Goal: Communication & Community: Connect with others

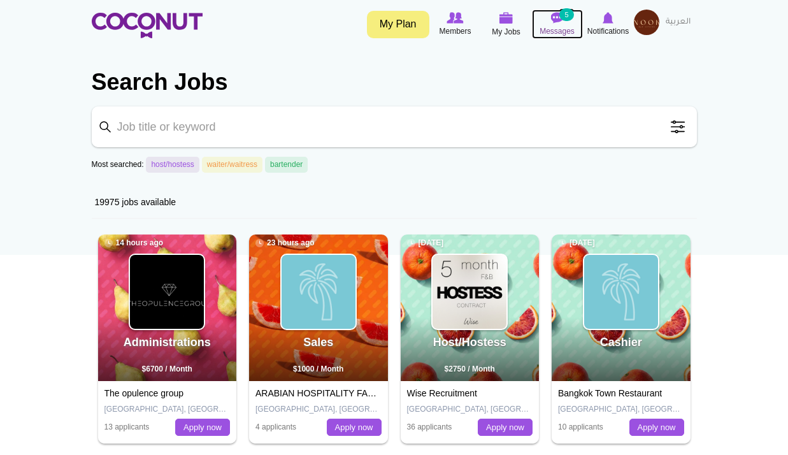
click at [554, 22] on img at bounding box center [557, 17] width 13 height 11
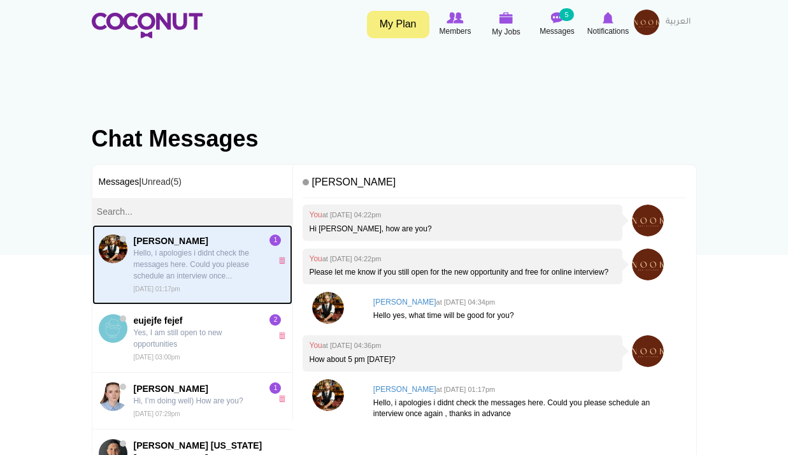
click at [195, 264] on p "Hello, i apologies i didnt check the messages here. Could you please schedule a…" at bounding box center [199, 264] width 131 height 34
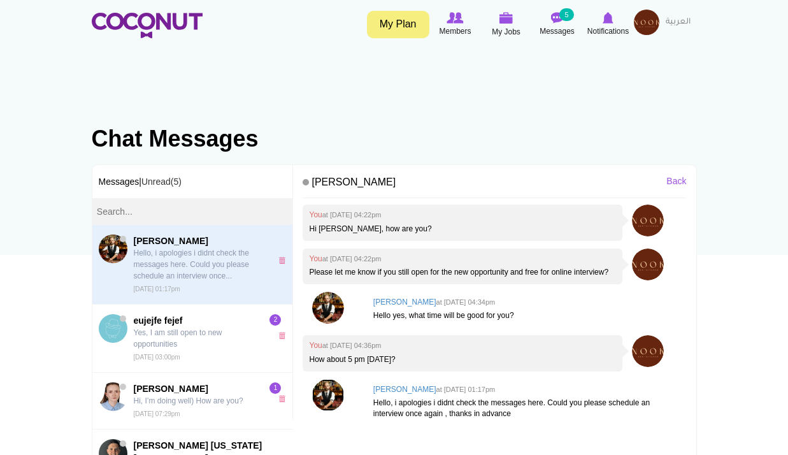
click at [324, 403] on img at bounding box center [328, 395] width 32 height 32
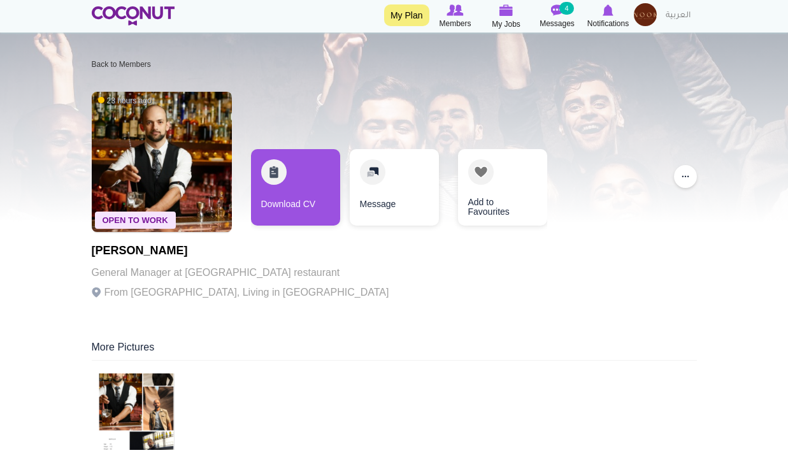
scroll to position [127, 0]
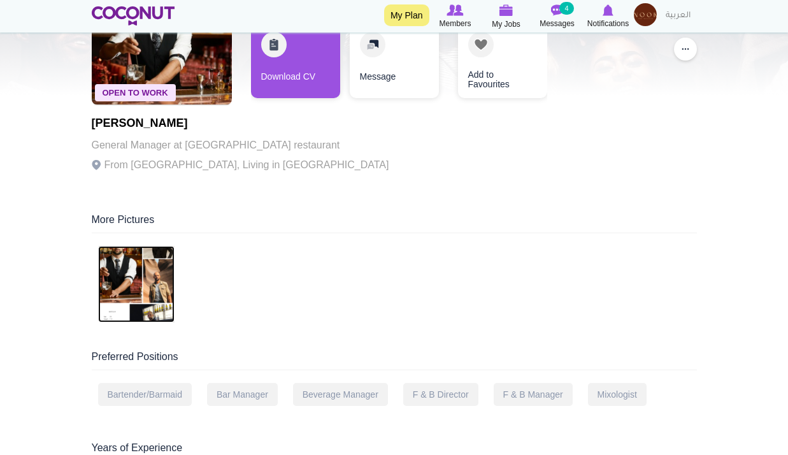
click at [147, 284] on img at bounding box center [136, 284] width 76 height 76
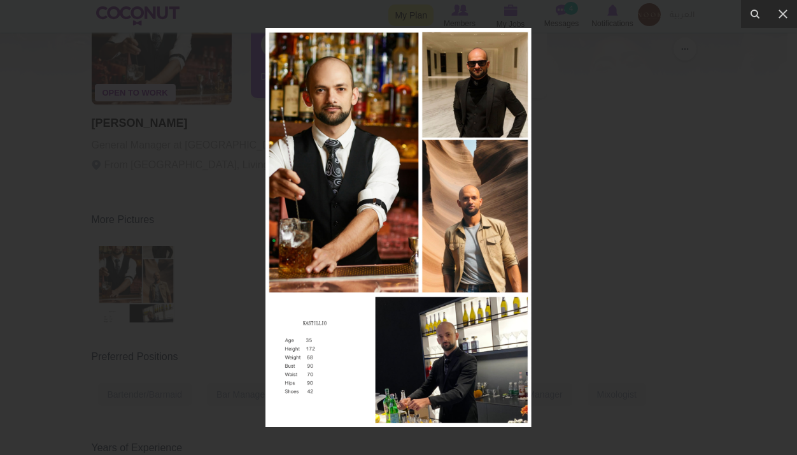
click at [616, 189] on div at bounding box center [398, 227] width 797 height 455
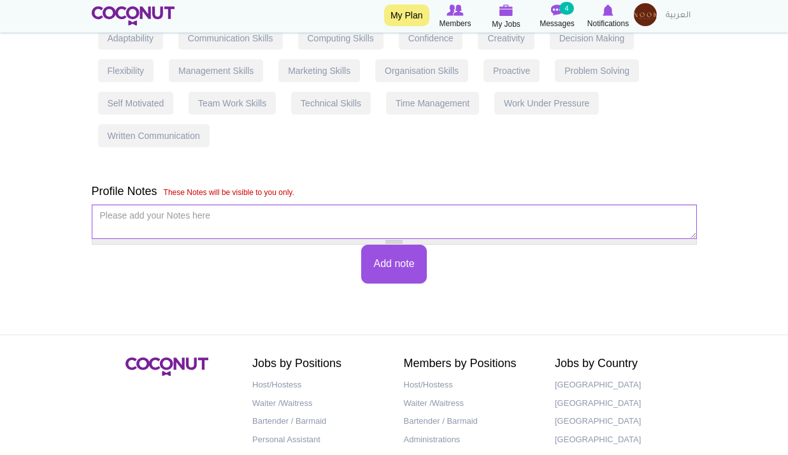
scroll to position [1013, 0]
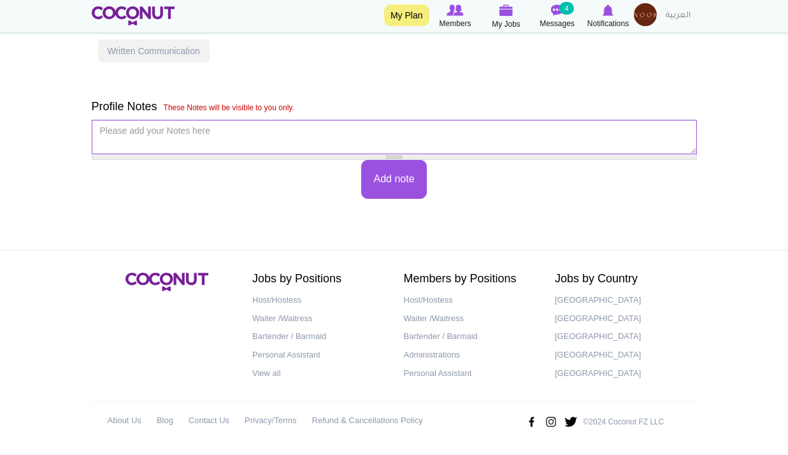
click at [641, 11] on img at bounding box center [645, 14] width 23 height 23
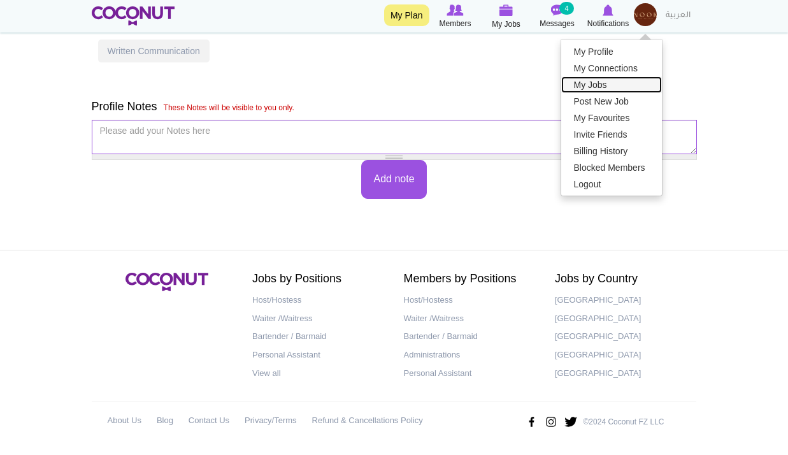
click at [590, 80] on link "My Jobs" at bounding box center [611, 84] width 101 height 17
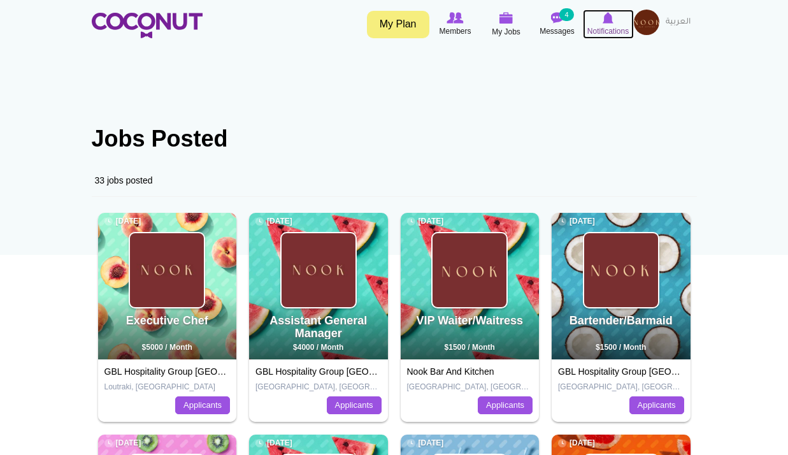
click at [604, 11] on icon at bounding box center [608, 18] width 48 height 14
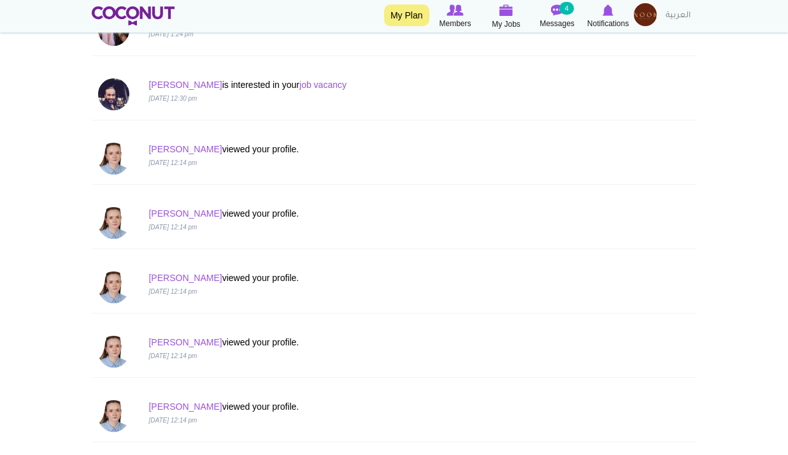
scroll to position [509, 0]
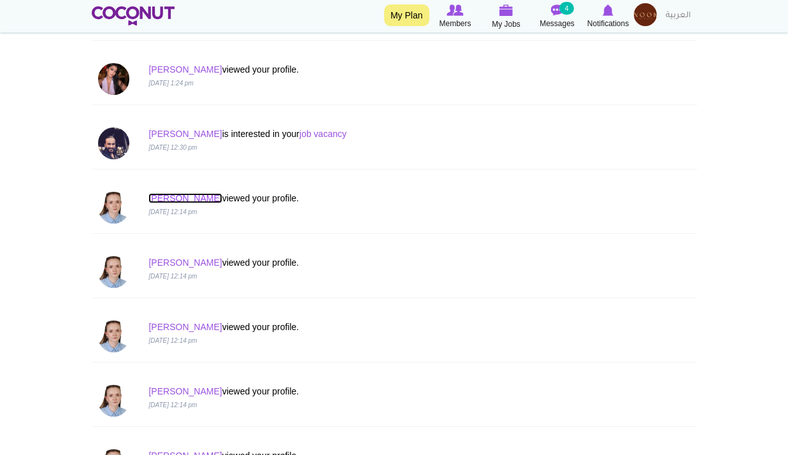
click at [158, 194] on link "Marija" at bounding box center [184, 198] width 73 height 10
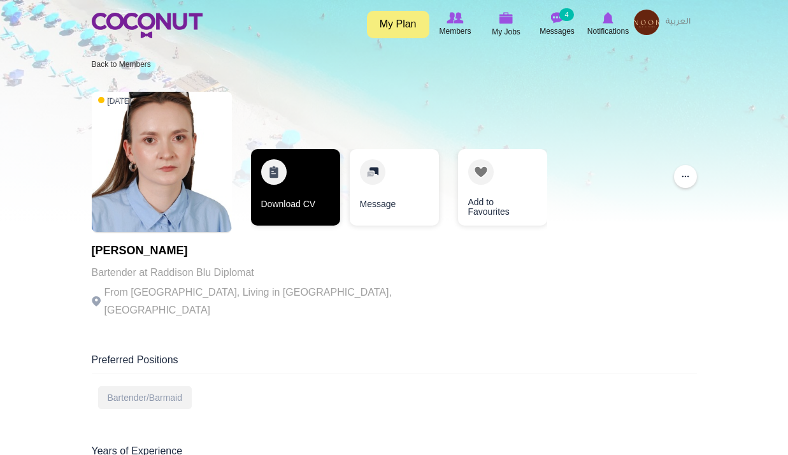
click at [305, 178] on link "Download CV" at bounding box center [295, 187] width 89 height 76
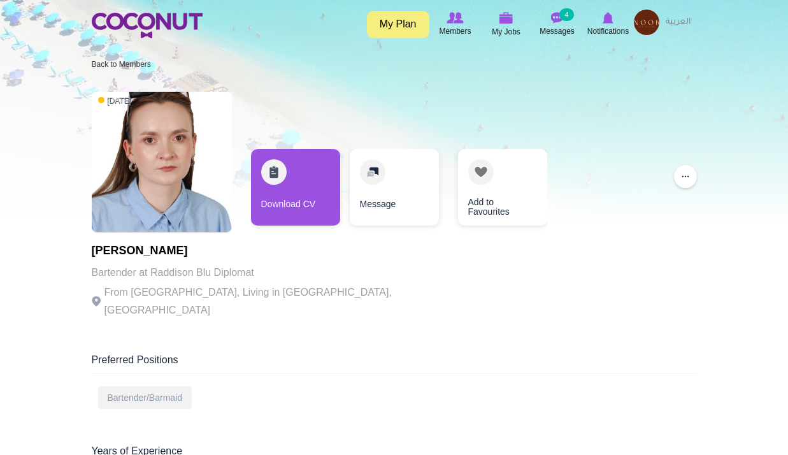
click at [642, 22] on img at bounding box center [646, 22] width 25 height 25
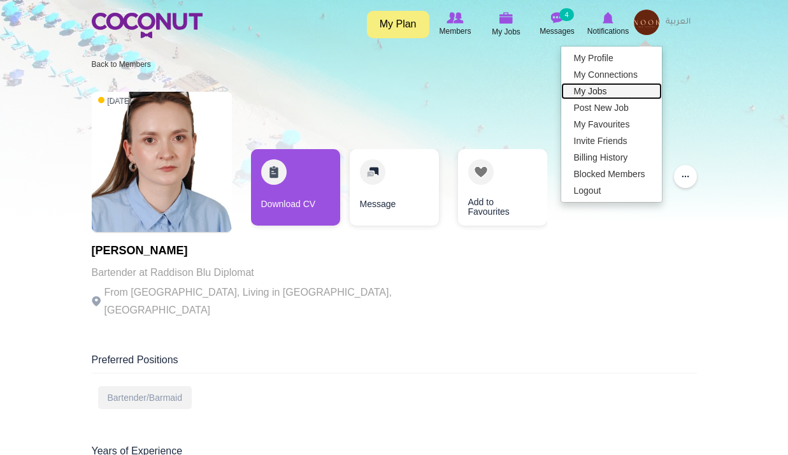
click at [595, 93] on link "My Jobs" at bounding box center [611, 91] width 101 height 17
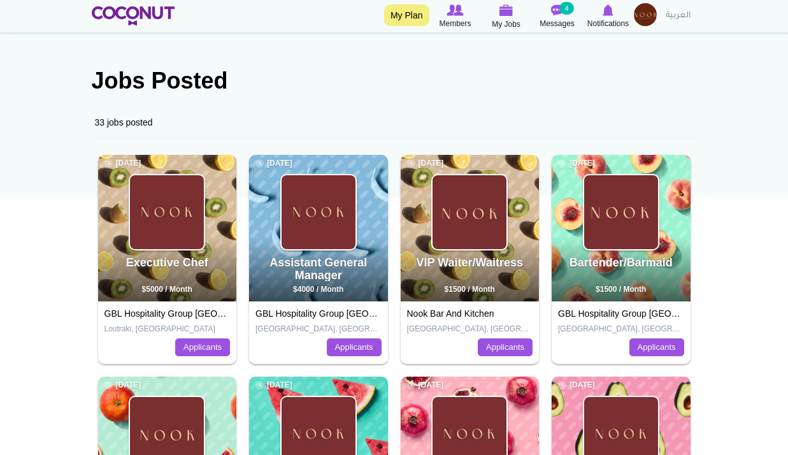
scroll to position [191, 0]
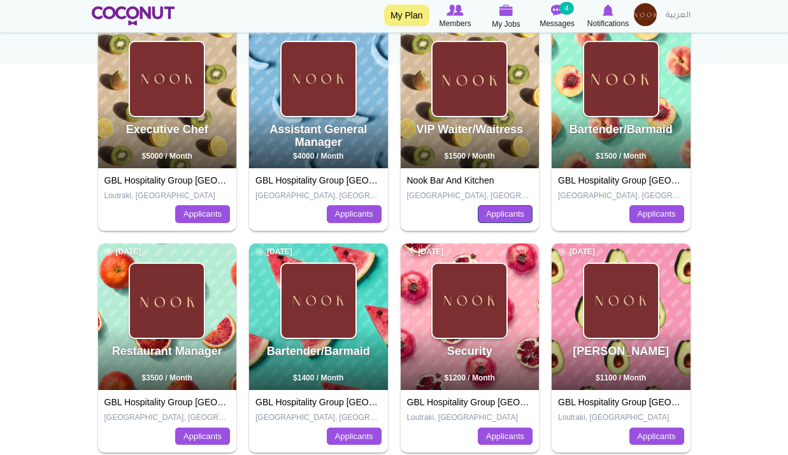
click at [525, 209] on link "Applicants" at bounding box center [505, 214] width 55 height 18
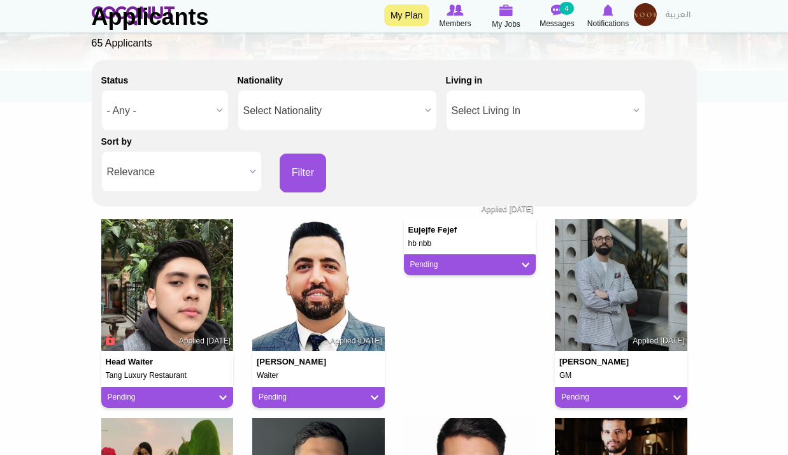
scroll to position [255, 0]
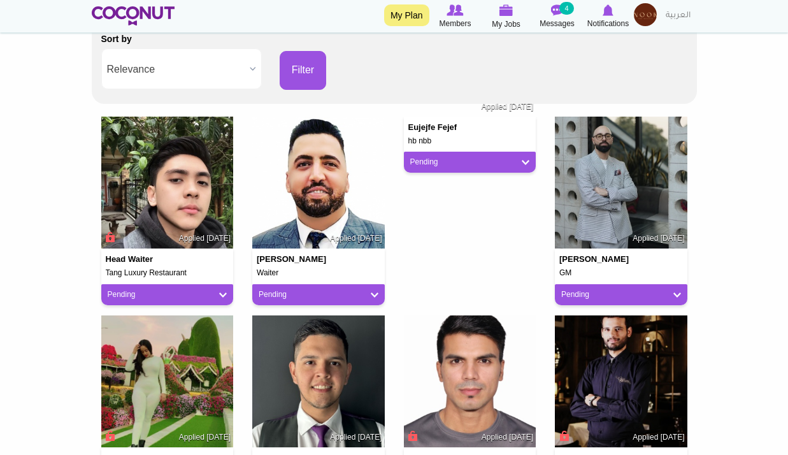
click at [599, 262] on h4 "Sargis Brsoyan" at bounding box center [596, 259] width 74 height 9
drag, startPoint x: 599, startPoint y: 262, endPoint x: 732, endPoint y: 166, distance: 164.6
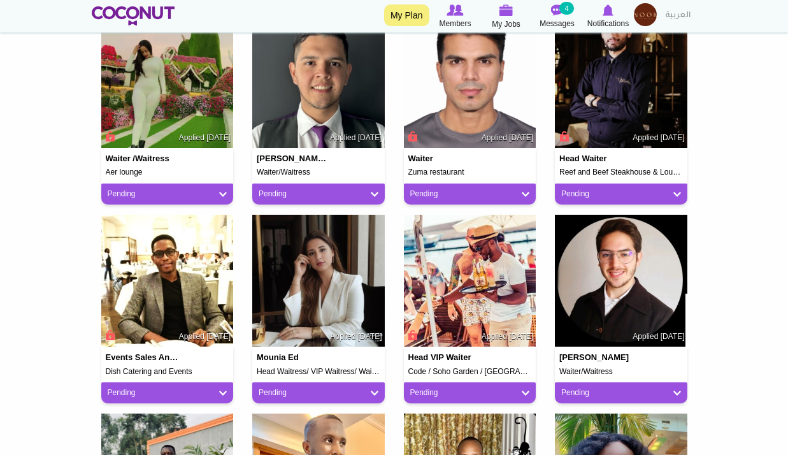
scroll to position [573, 0]
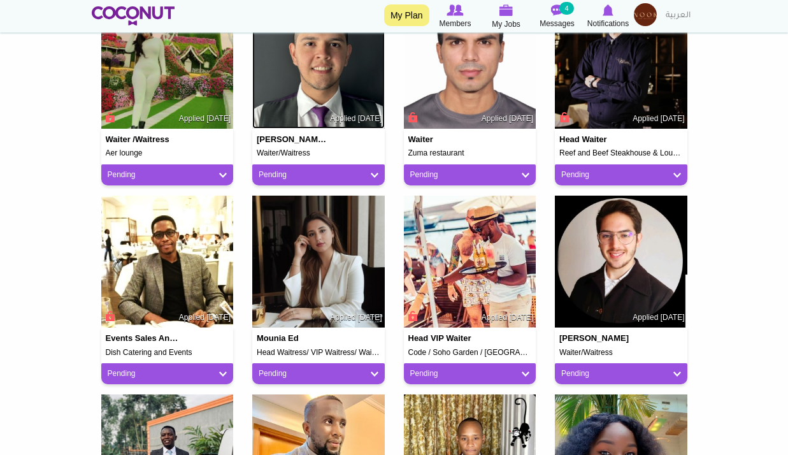
click at [324, 71] on img at bounding box center [318, 63] width 132 height 132
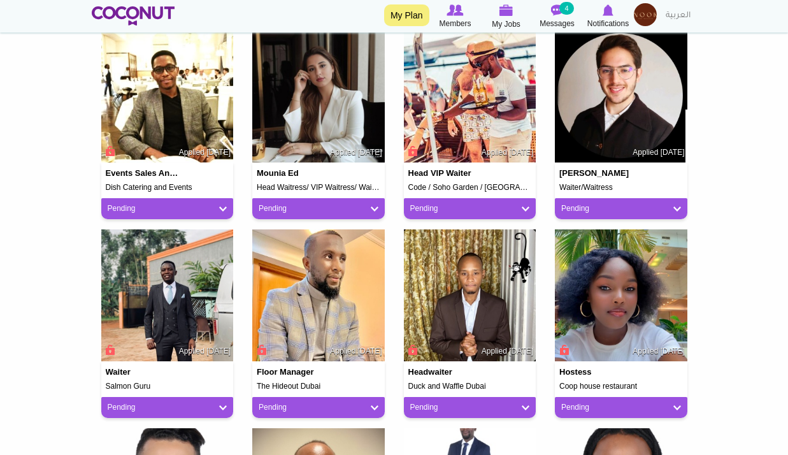
scroll to position [955, 0]
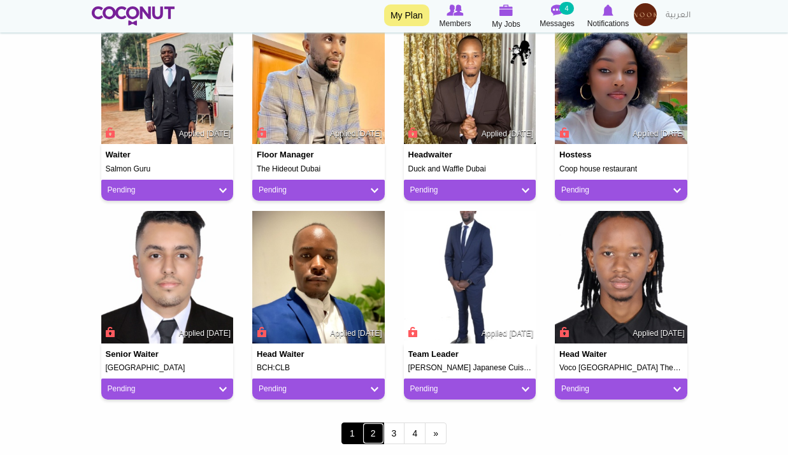
click at [371, 429] on link "2" at bounding box center [373, 433] width 22 height 22
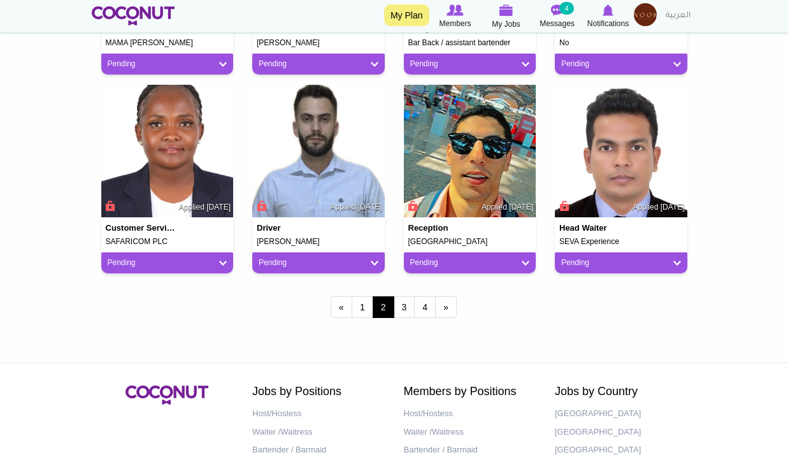
scroll to position [1083, 0]
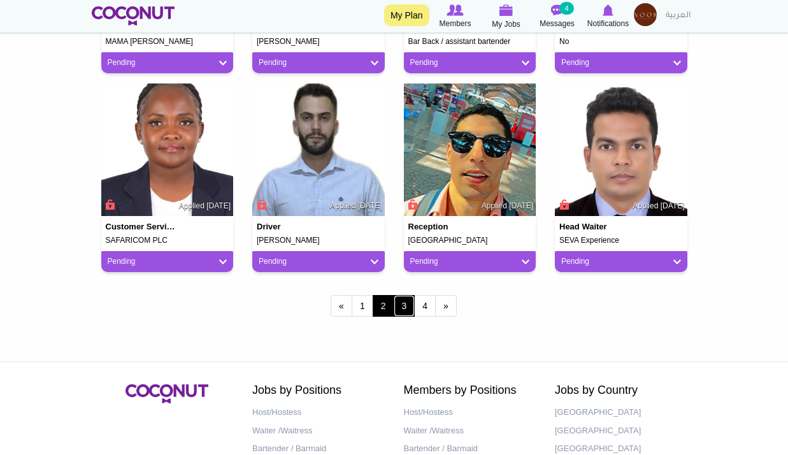
click at [404, 308] on link "3" at bounding box center [405, 306] width 22 height 22
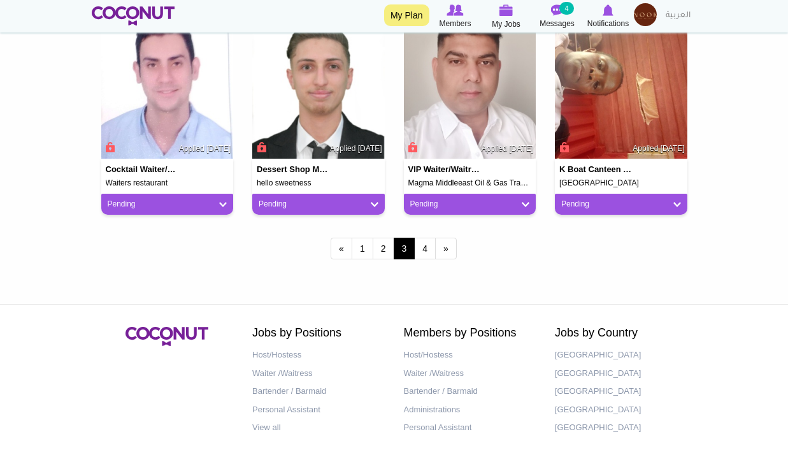
scroll to position [1146, 0]
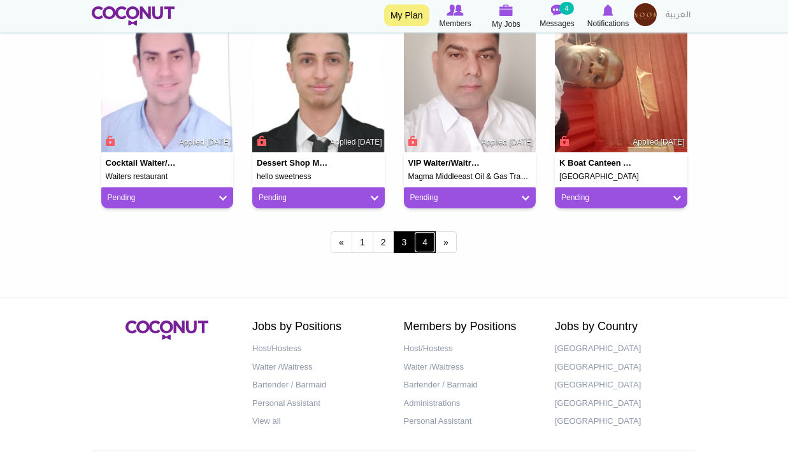
click at [419, 246] on link "4" at bounding box center [425, 242] width 22 height 22
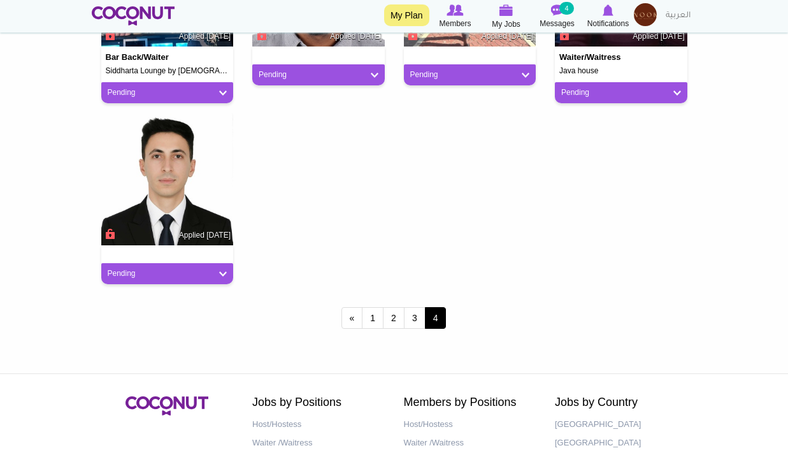
scroll to position [581, 0]
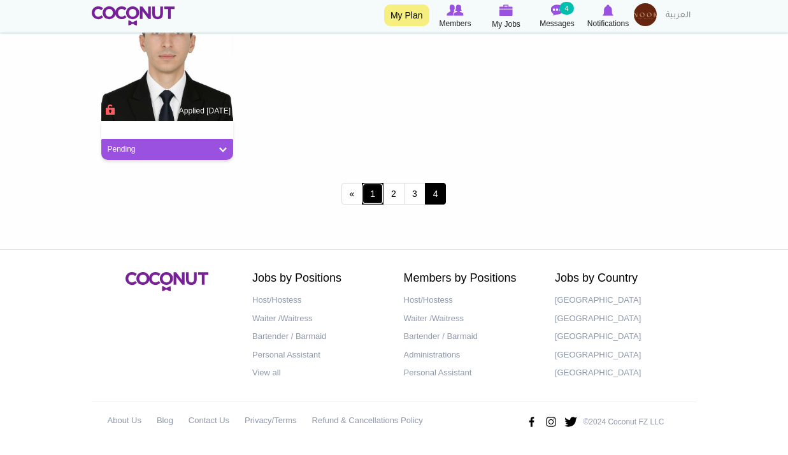
click at [367, 194] on link "1" at bounding box center [373, 194] width 22 height 22
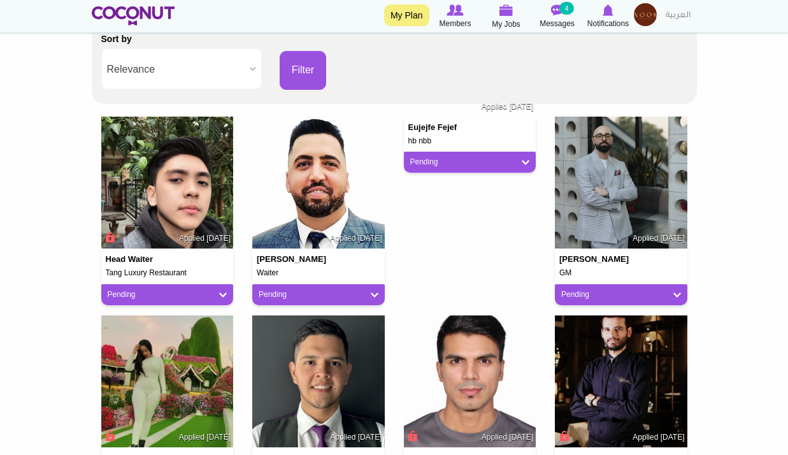
scroll to position [382, 0]
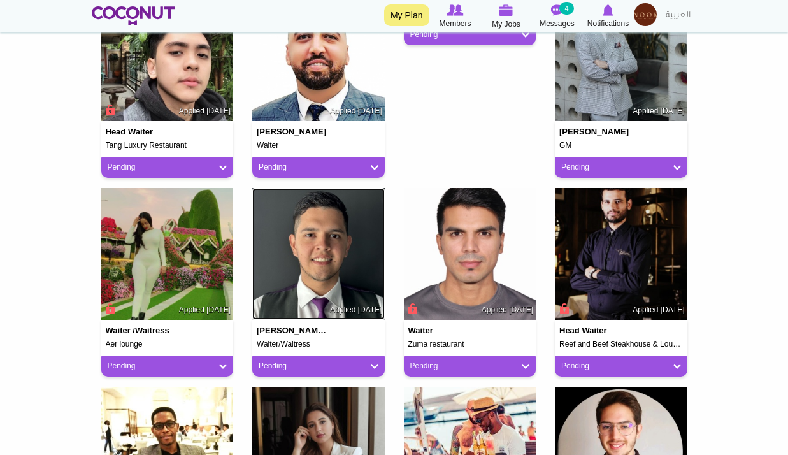
click at [321, 266] on img at bounding box center [318, 254] width 132 height 132
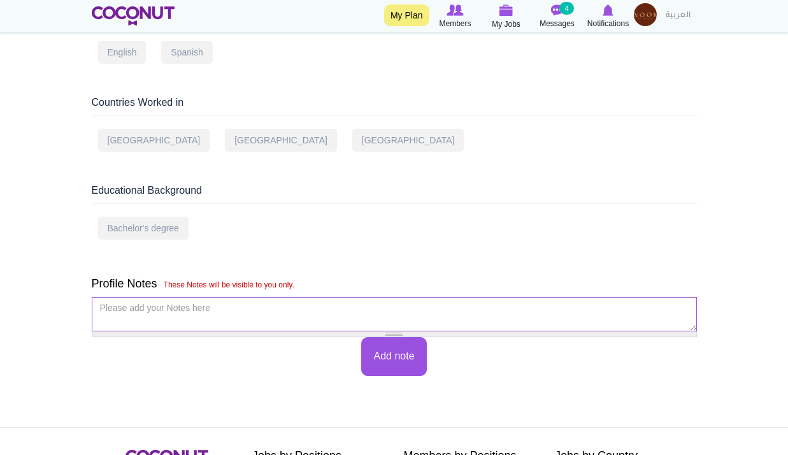
scroll to position [688, 0]
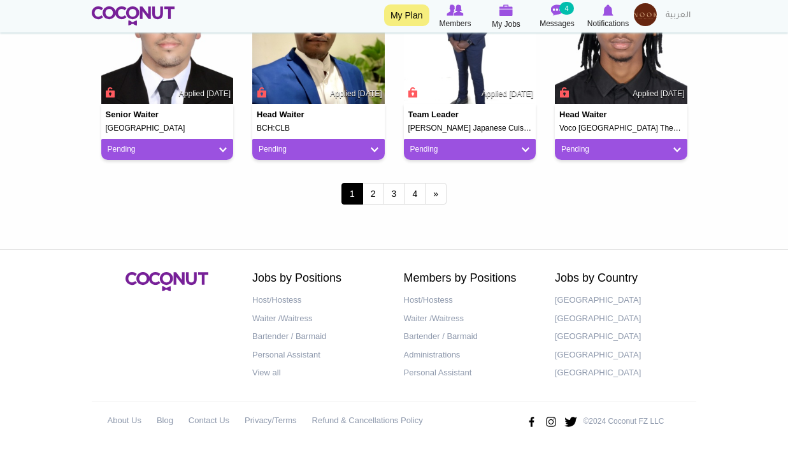
scroll to position [940, 0]
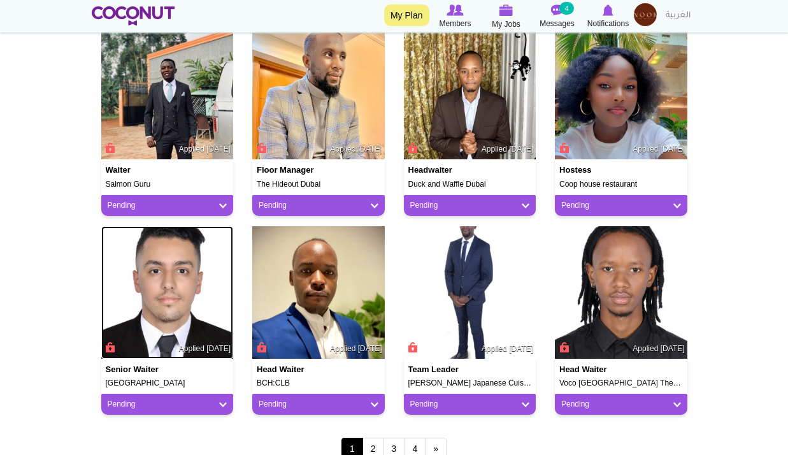
click at [176, 294] on img at bounding box center [167, 292] width 132 height 132
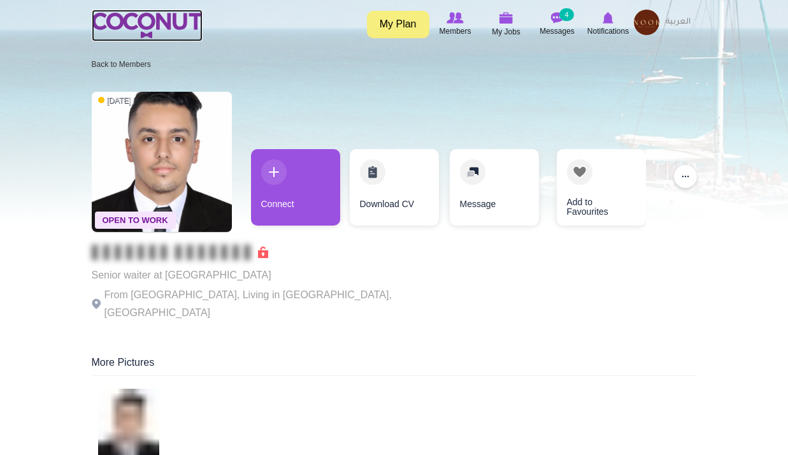
click at [117, 20] on img at bounding box center [147, 25] width 111 height 25
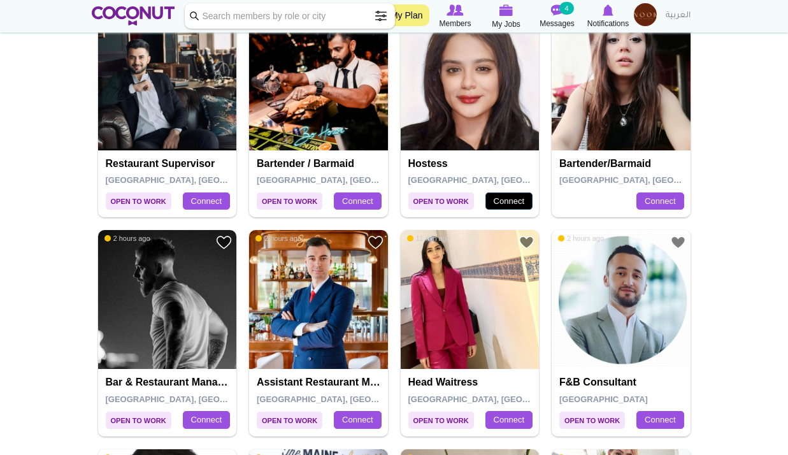
scroll to position [1083, 0]
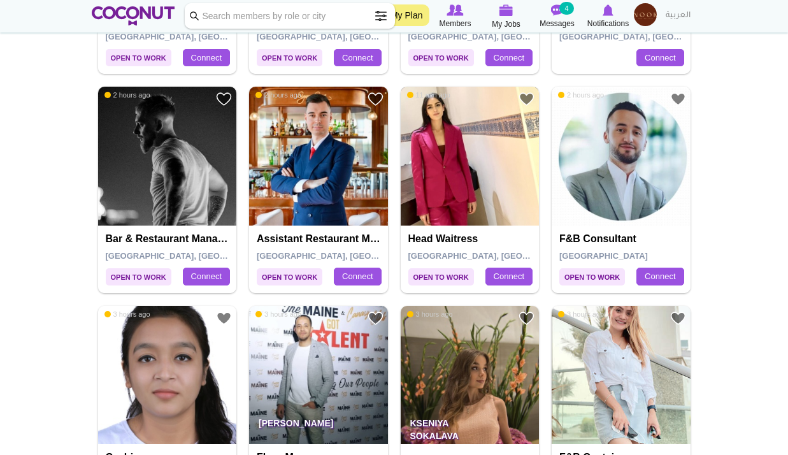
click at [469, 190] on img at bounding box center [470, 156] width 139 height 139
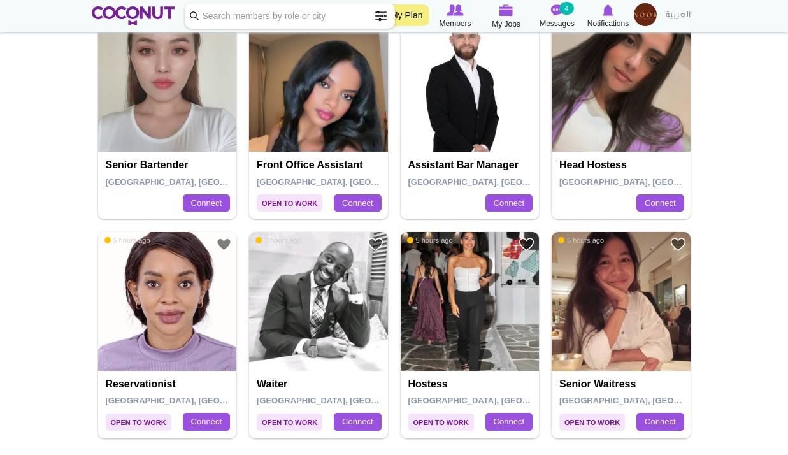
scroll to position [2165, 0]
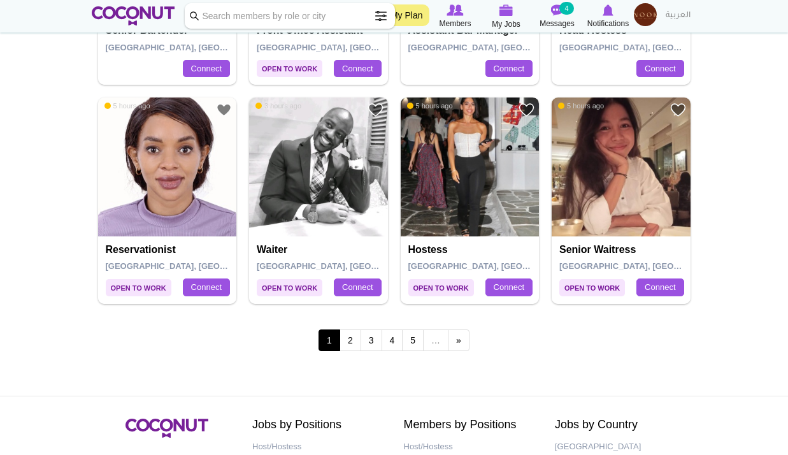
click at [477, 205] on img at bounding box center [470, 166] width 139 height 139
click at [343, 337] on link "2" at bounding box center [350, 340] width 22 height 22
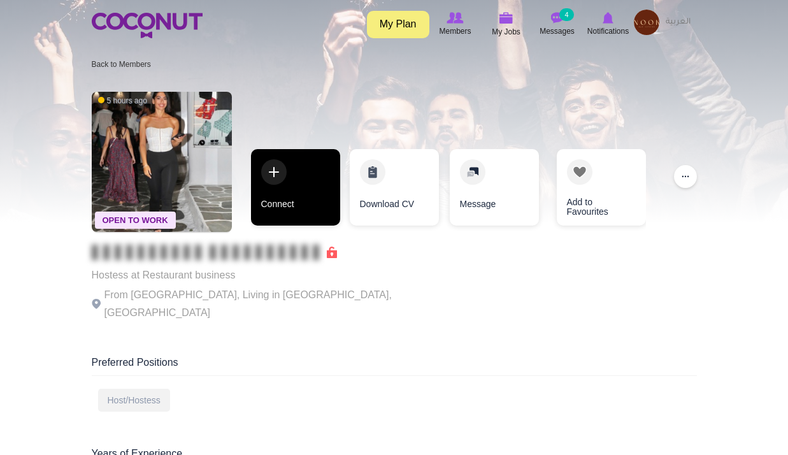
click at [288, 198] on link "Connect" at bounding box center [295, 187] width 89 height 76
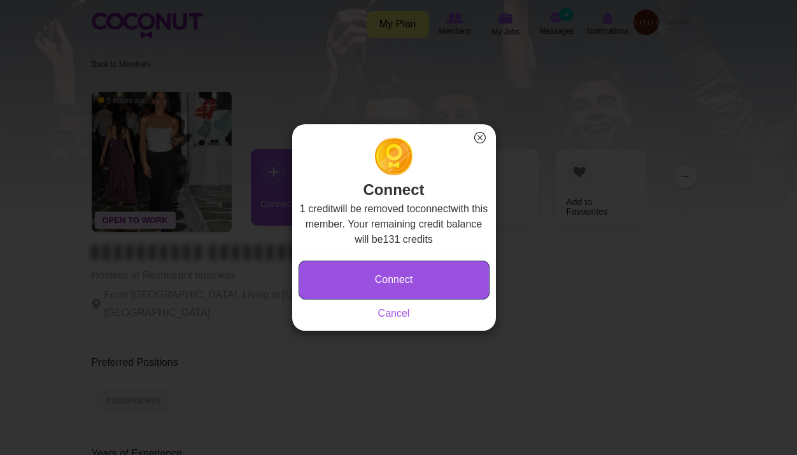
click at [384, 269] on button "Connect" at bounding box center [394, 279] width 191 height 39
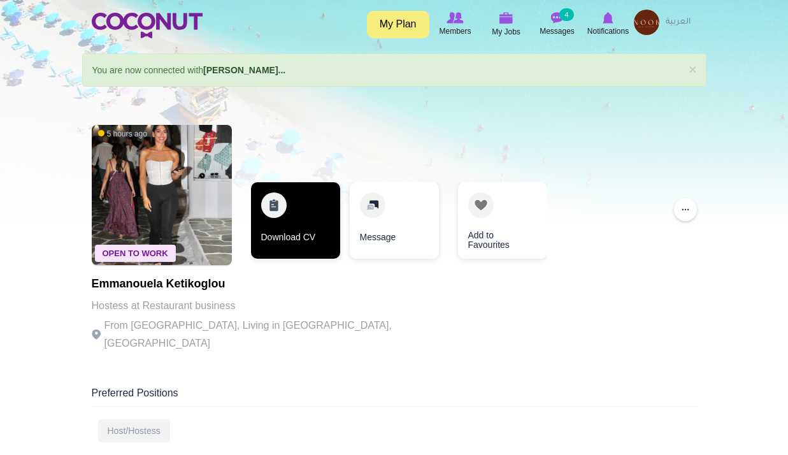
click at [294, 211] on link "Download CV" at bounding box center [295, 220] width 89 height 76
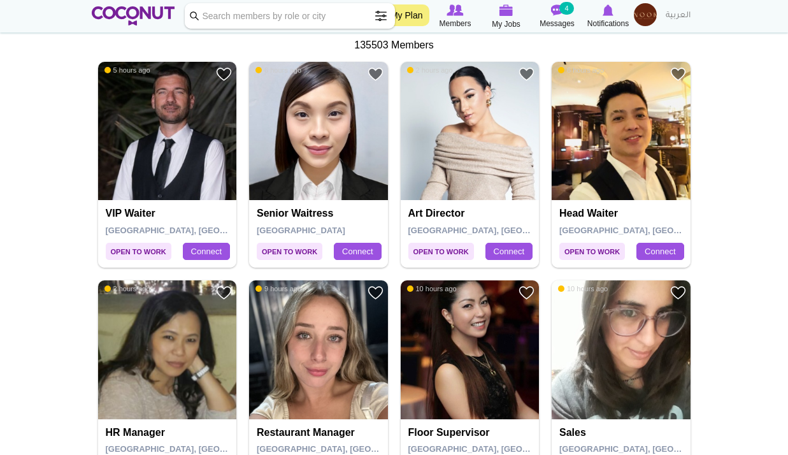
scroll to position [382, 0]
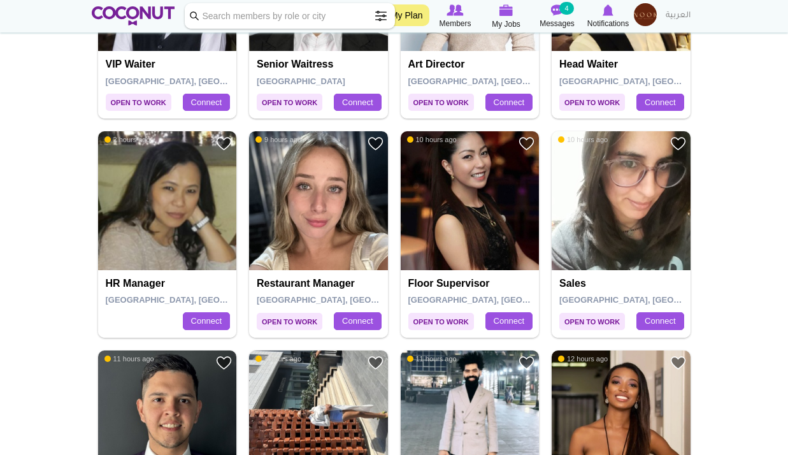
click at [346, 224] on img at bounding box center [318, 200] width 139 height 139
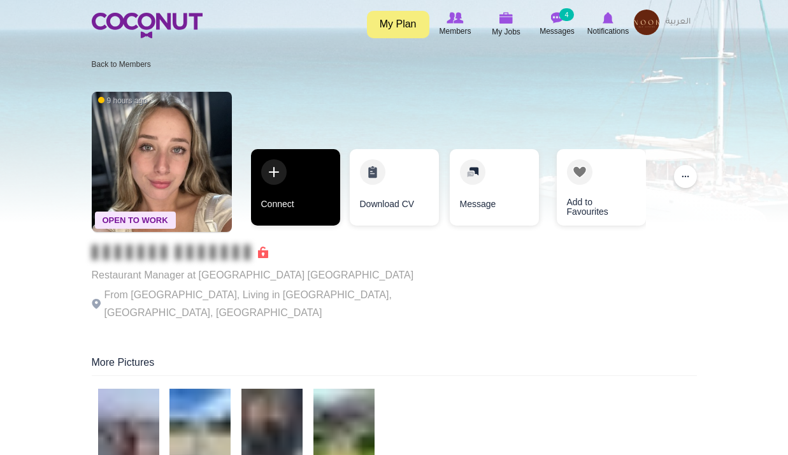
click at [294, 199] on link "Connect" at bounding box center [295, 187] width 89 height 76
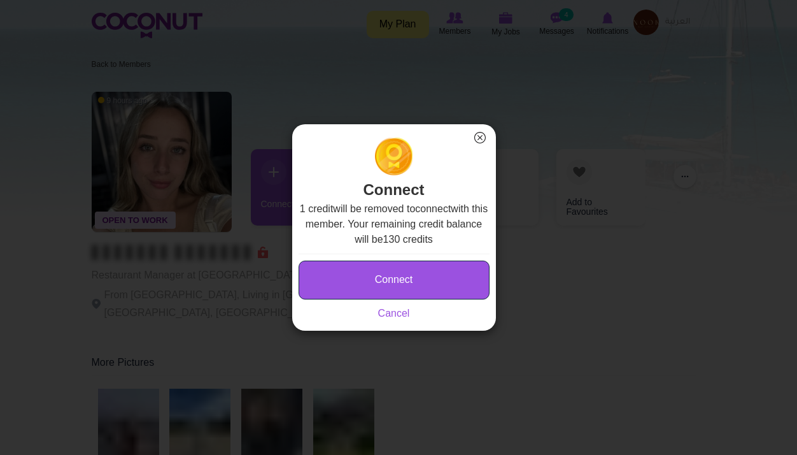
click at [408, 279] on button "Connect" at bounding box center [394, 279] width 191 height 39
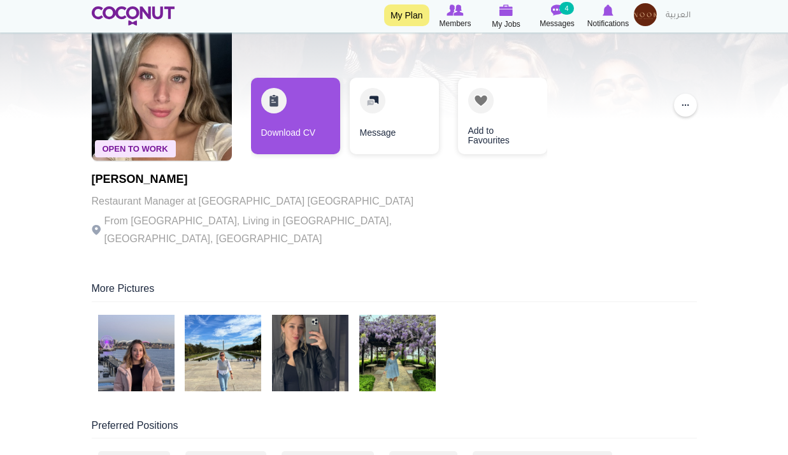
scroll to position [255, 0]
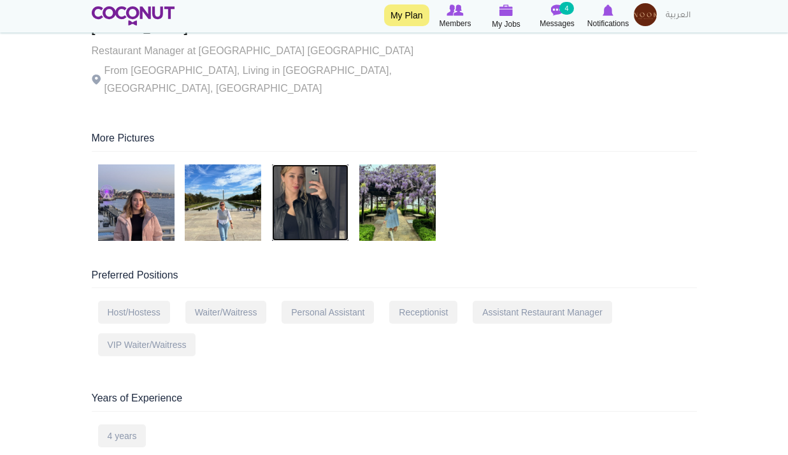
click at [282, 199] on img at bounding box center [310, 202] width 76 height 76
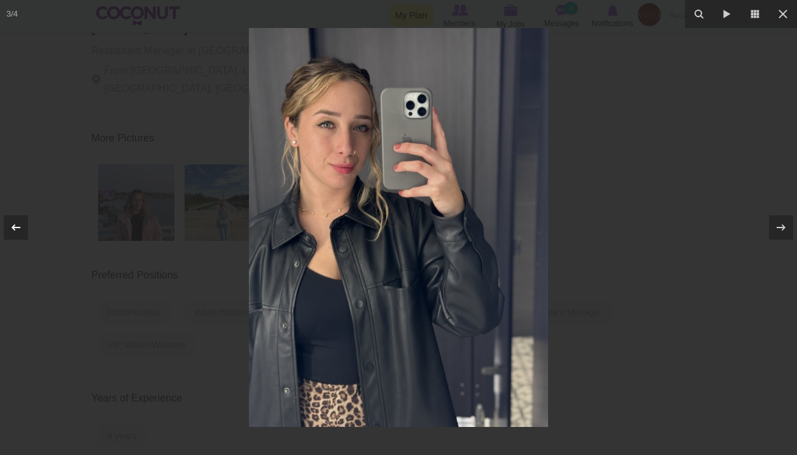
click at [17, 224] on icon at bounding box center [15, 227] width 15 height 15
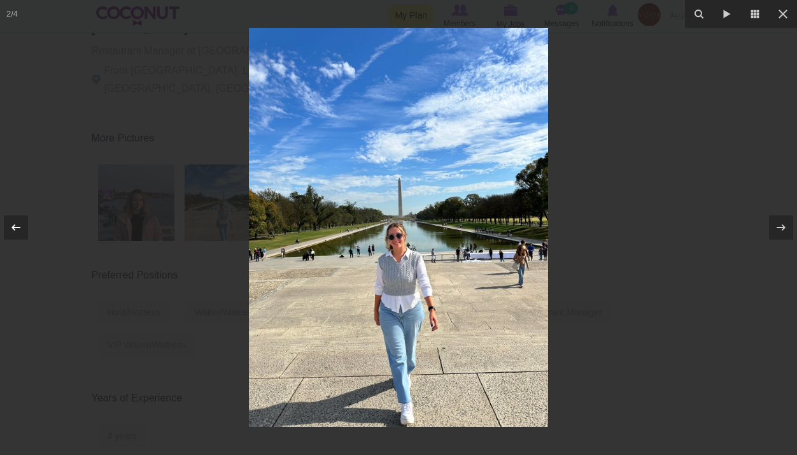
click at [17, 224] on icon at bounding box center [15, 227] width 15 height 15
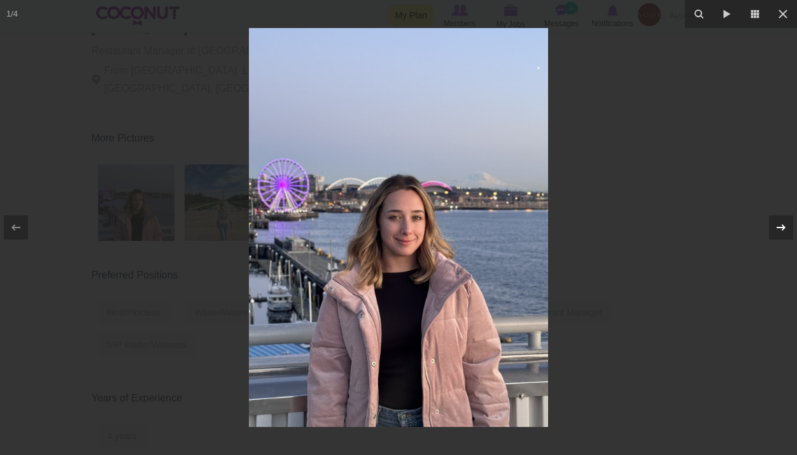
click at [777, 230] on icon at bounding box center [781, 227] width 15 height 15
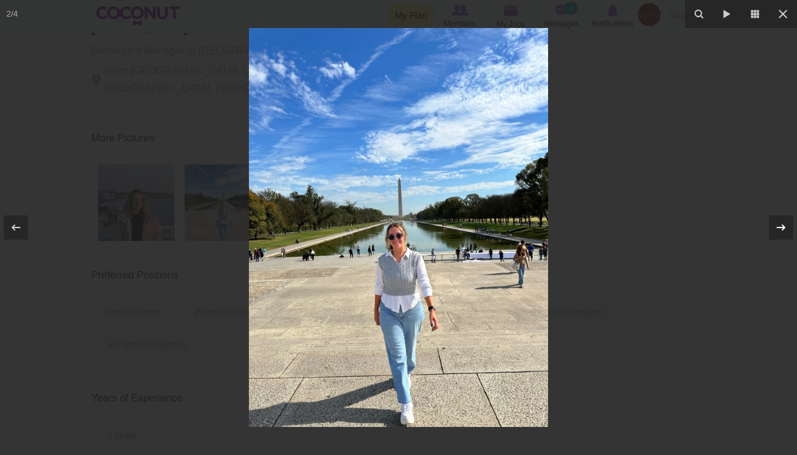
click at [777, 230] on icon at bounding box center [781, 227] width 15 height 15
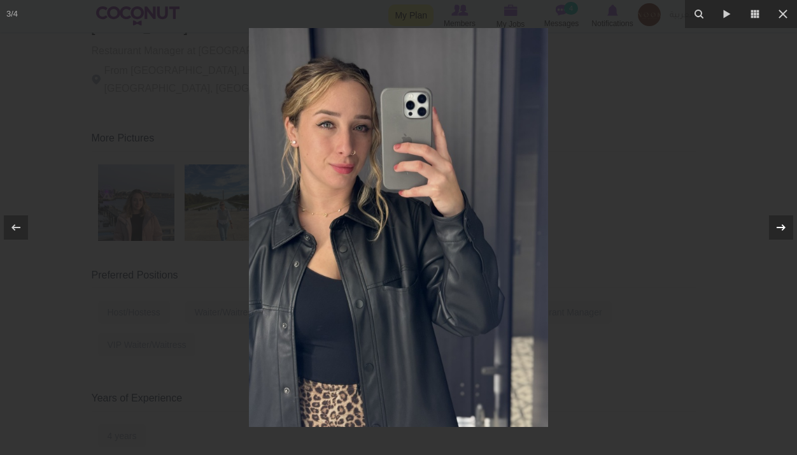
click at [777, 230] on icon at bounding box center [781, 227] width 15 height 15
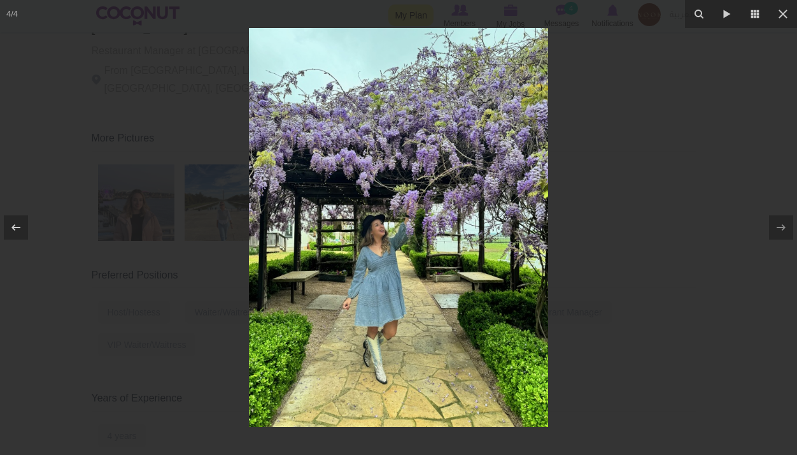
click at [686, 134] on div at bounding box center [398, 227] width 797 height 455
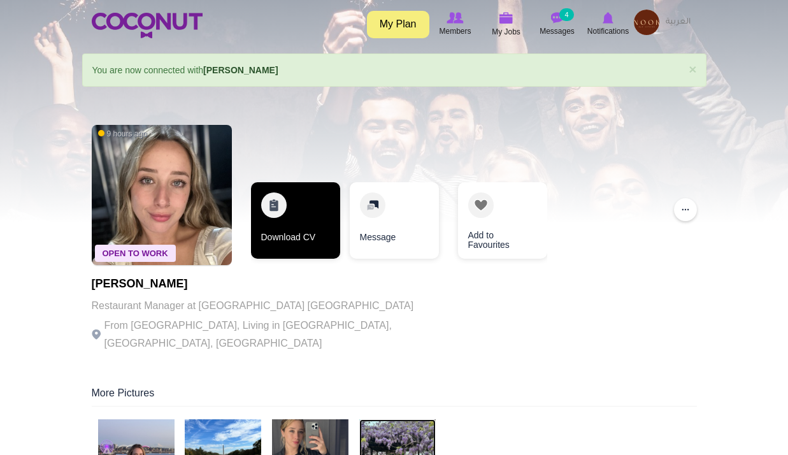
click at [298, 221] on link "Download CV" at bounding box center [295, 220] width 89 height 76
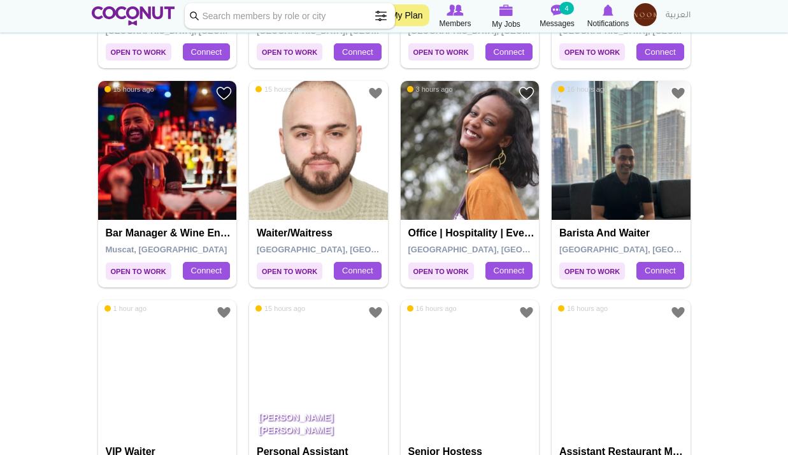
scroll to position [1528, 0]
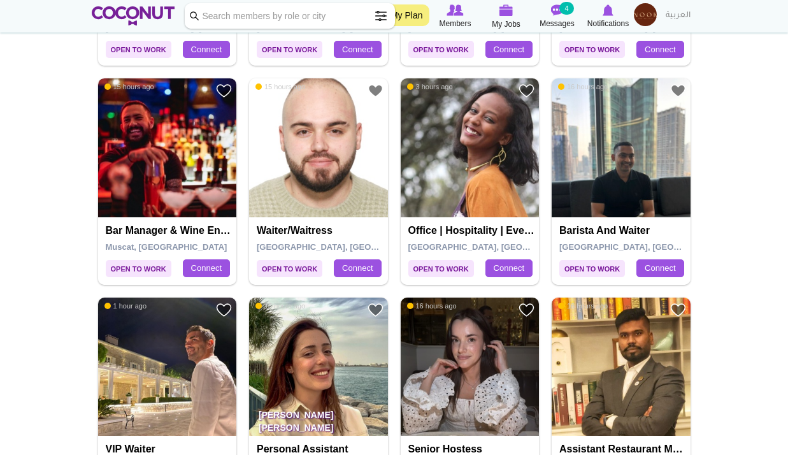
click at [192, 154] on img at bounding box center [167, 147] width 139 height 139
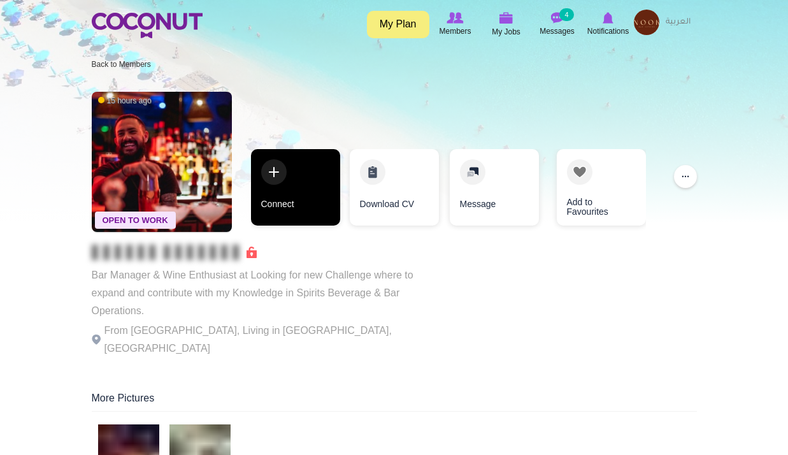
click at [310, 199] on link "Connect" at bounding box center [295, 187] width 89 height 76
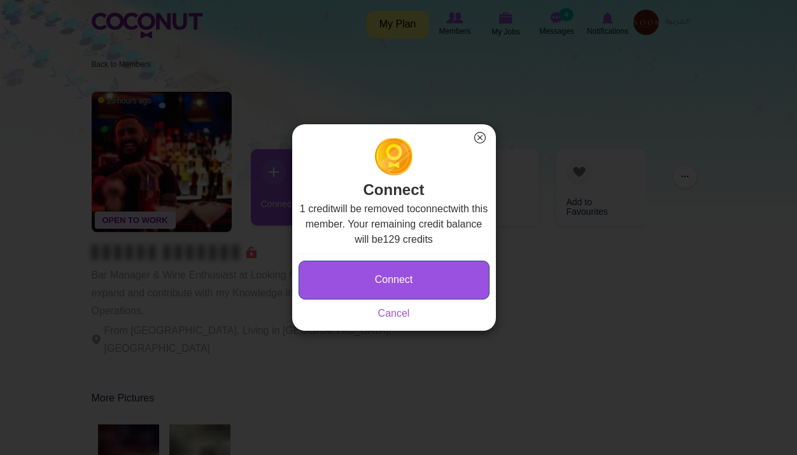
click at [398, 276] on button "Connect" at bounding box center [394, 279] width 191 height 39
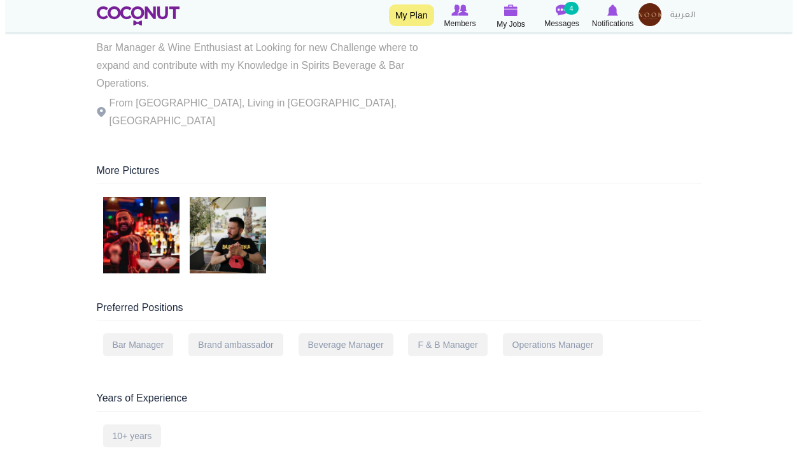
scroll to position [318, 0]
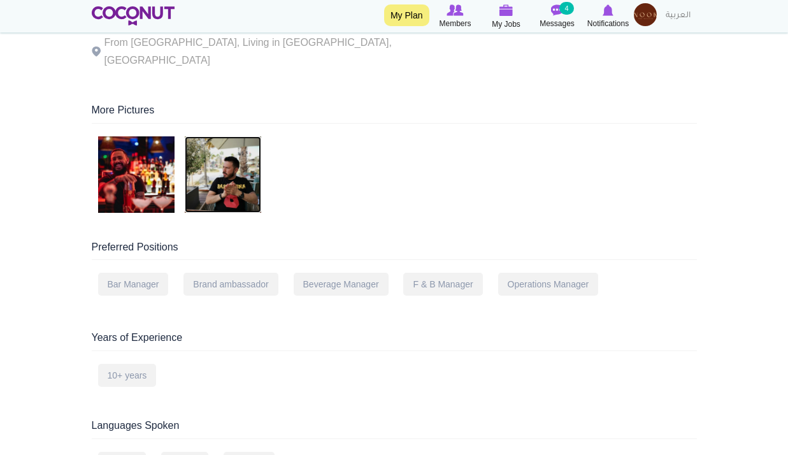
click at [250, 165] on img at bounding box center [223, 174] width 76 height 76
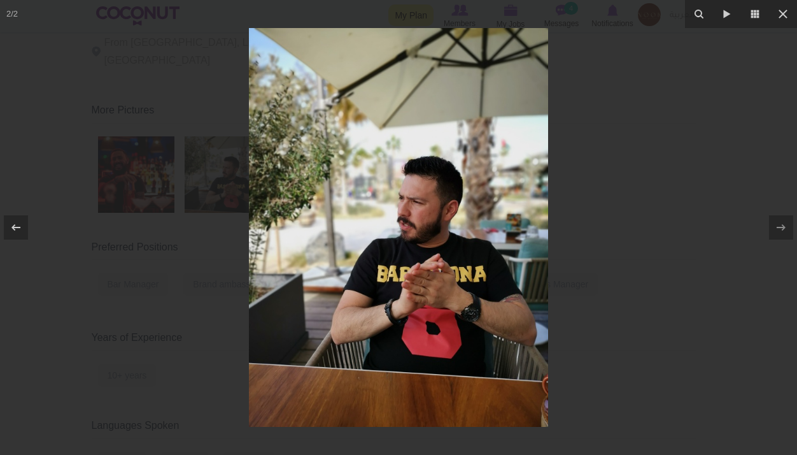
click at [648, 132] on div at bounding box center [398, 227] width 797 height 455
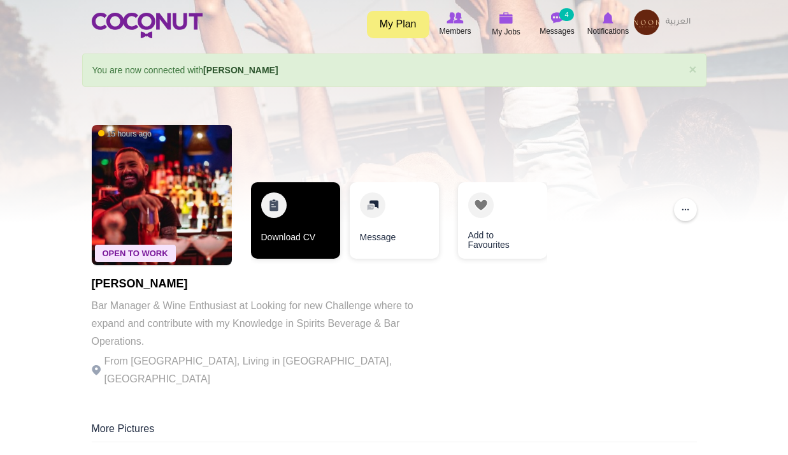
click at [287, 208] on link "Download CV" at bounding box center [295, 220] width 89 height 76
click at [290, 209] on link "Download CV" at bounding box center [294, 220] width 89 height 76
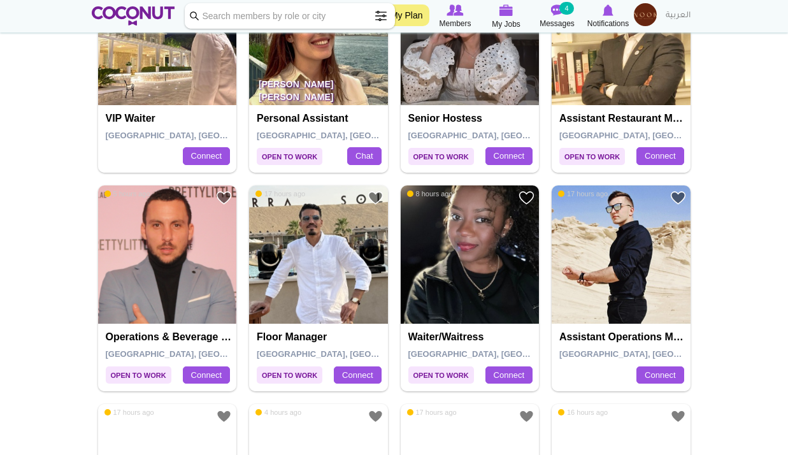
scroll to position [2038, 0]
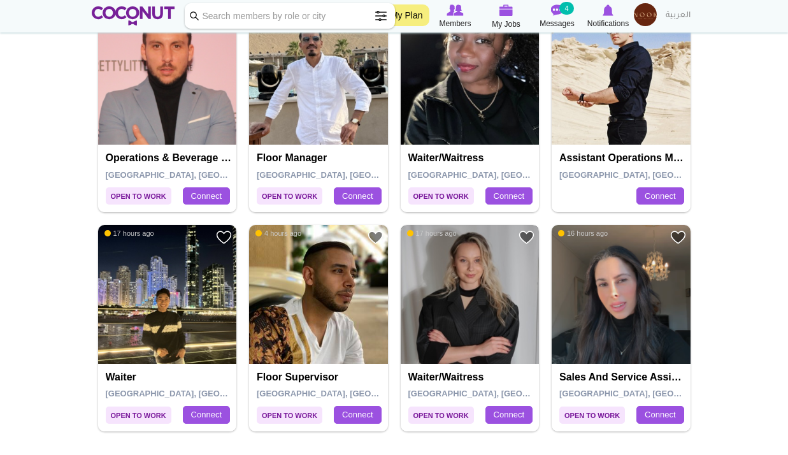
click at [500, 308] on img at bounding box center [470, 294] width 139 height 139
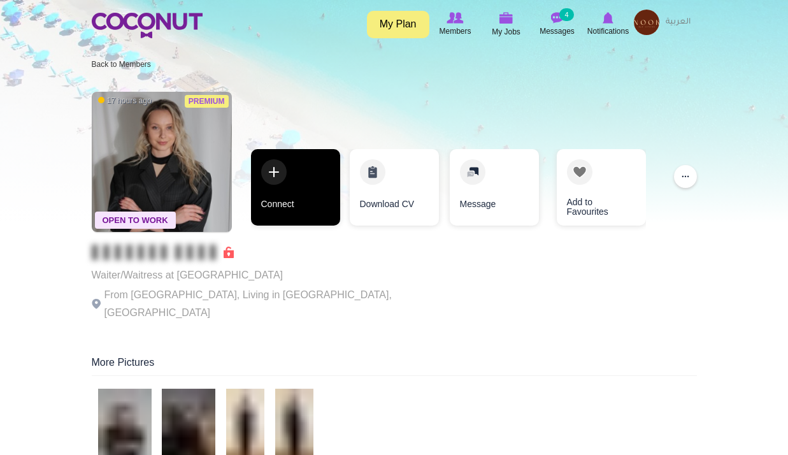
click at [299, 185] on link "Connect" at bounding box center [295, 187] width 89 height 76
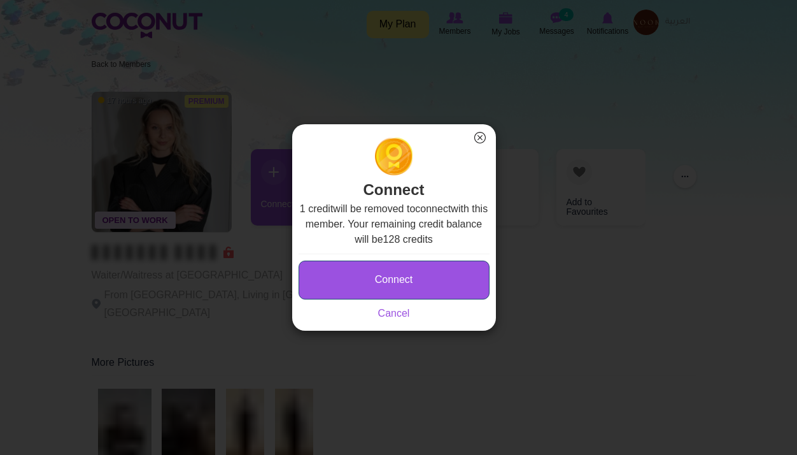
click at [390, 278] on button "Connect" at bounding box center [394, 279] width 191 height 39
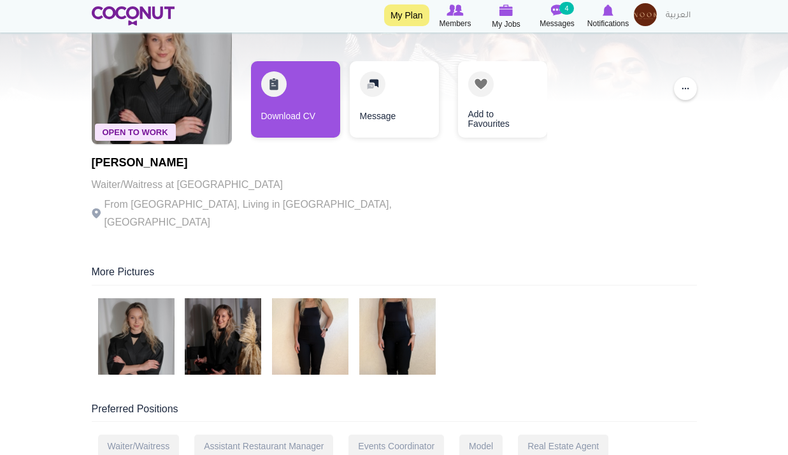
scroll to position [191, 0]
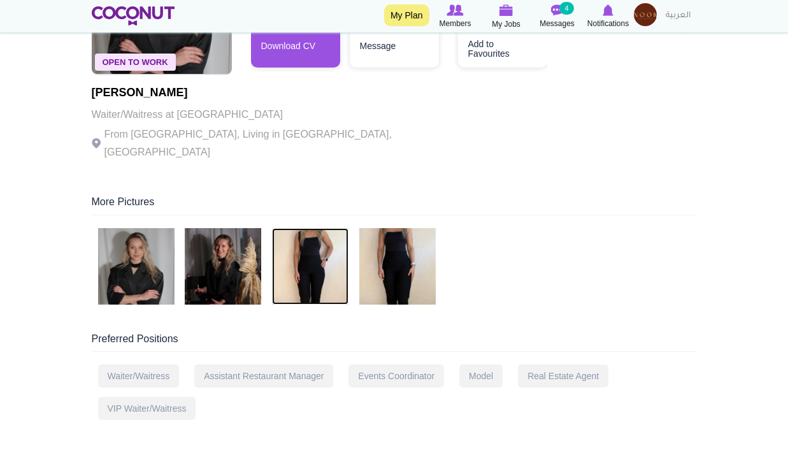
click at [292, 248] on img at bounding box center [310, 266] width 76 height 76
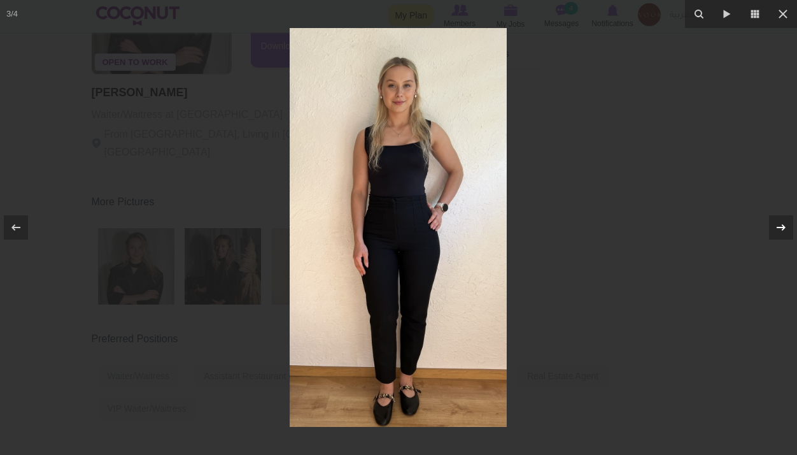
click at [778, 222] on icon at bounding box center [781, 227] width 15 height 15
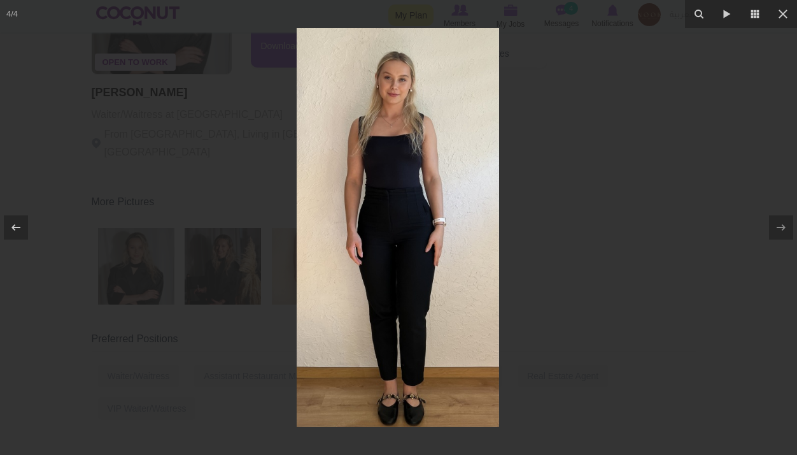
click at [697, 197] on div at bounding box center [398, 227] width 797 height 455
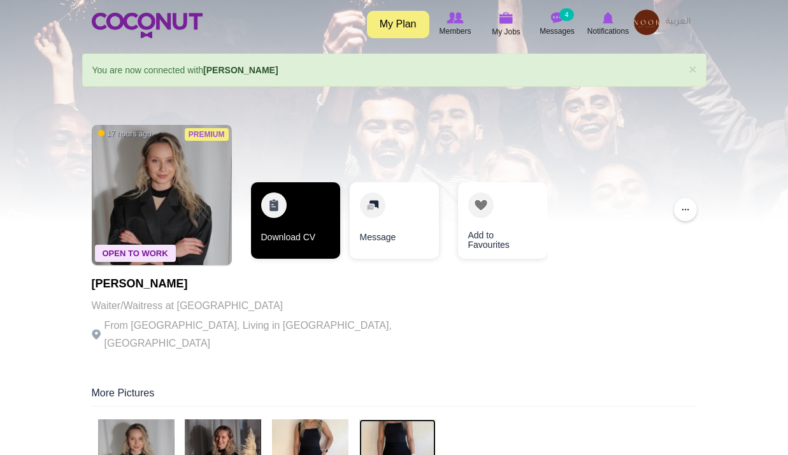
click at [302, 223] on link "Download CV" at bounding box center [295, 220] width 89 height 76
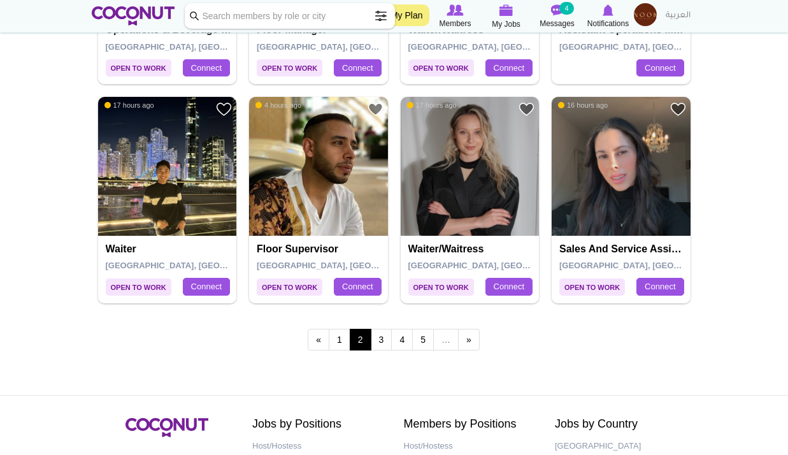
scroll to position [2165, 0]
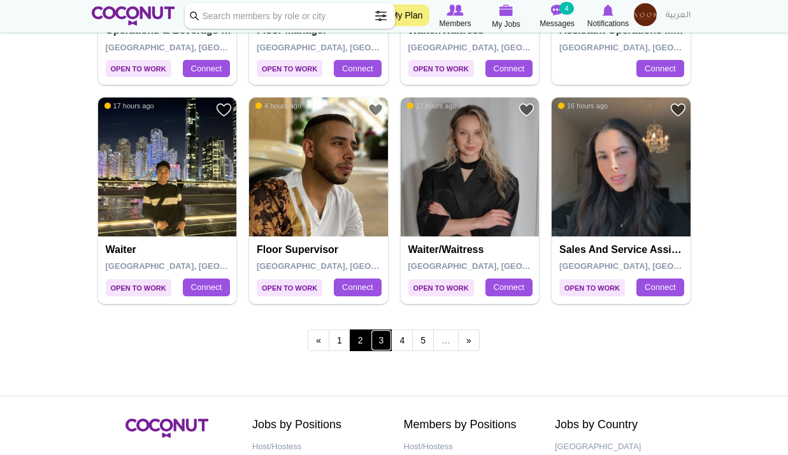
click at [387, 343] on link "3" at bounding box center [382, 340] width 22 height 22
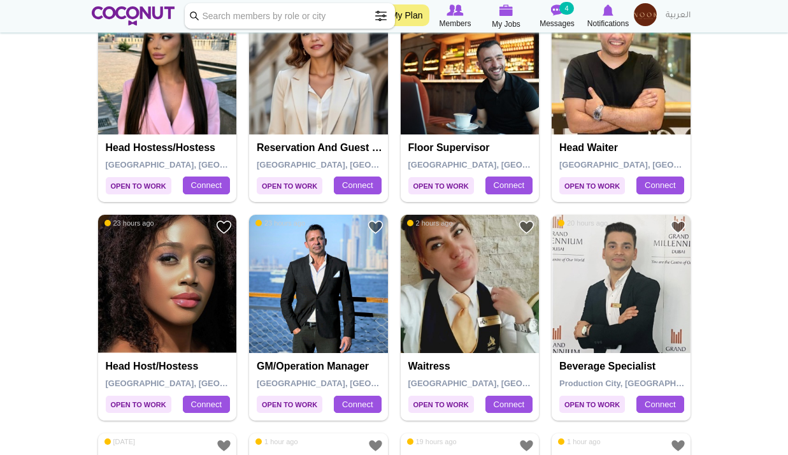
scroll to position [1337, 0]
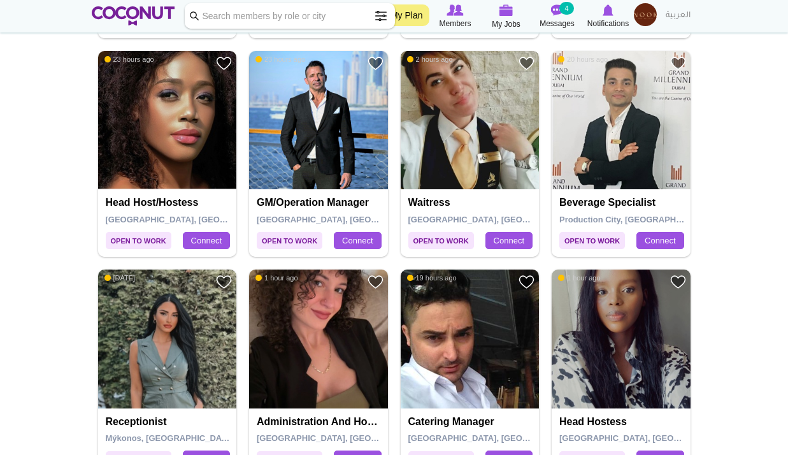
click at [474, 183] on img at bounding box center [470, 120] width 139 height 139
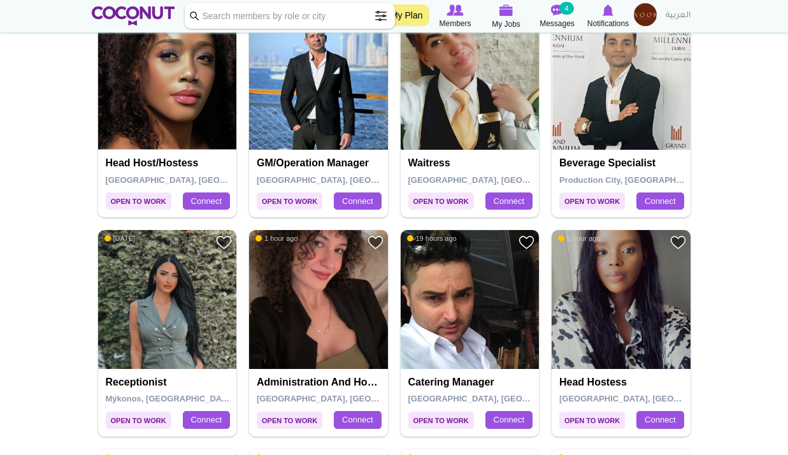
scroll to position [1401, 0]
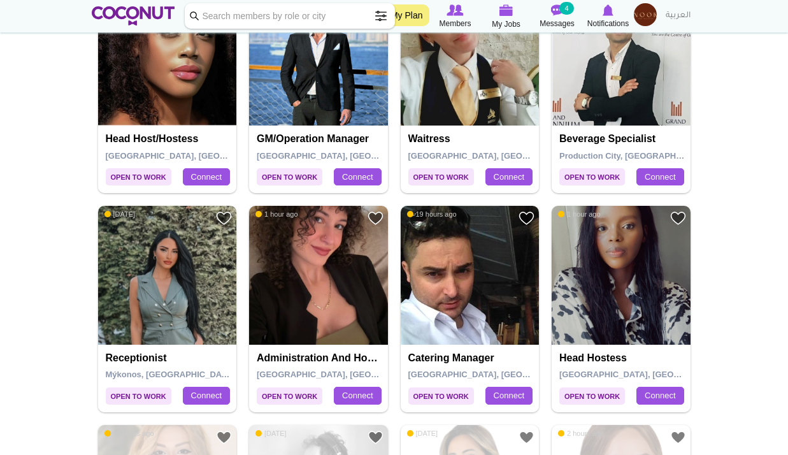
click at [167, 271] on img at bounding box center [167, 275] width 139 height 139
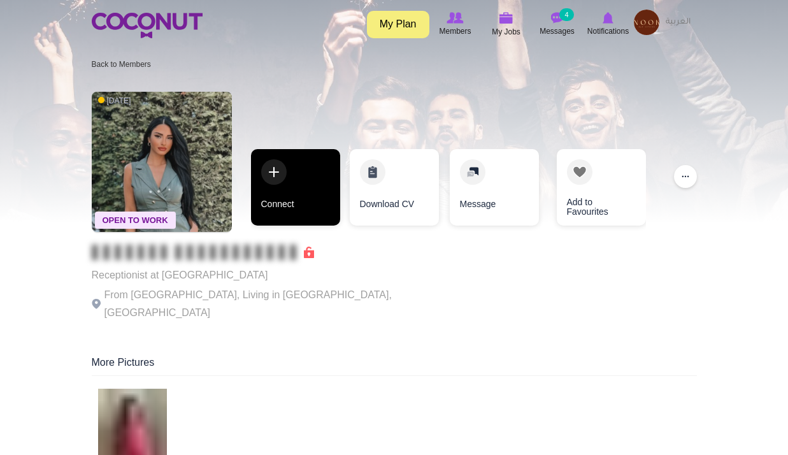
click at [283, 195] on link "Connect" at bounding box center [295, 187] width 89 height 76
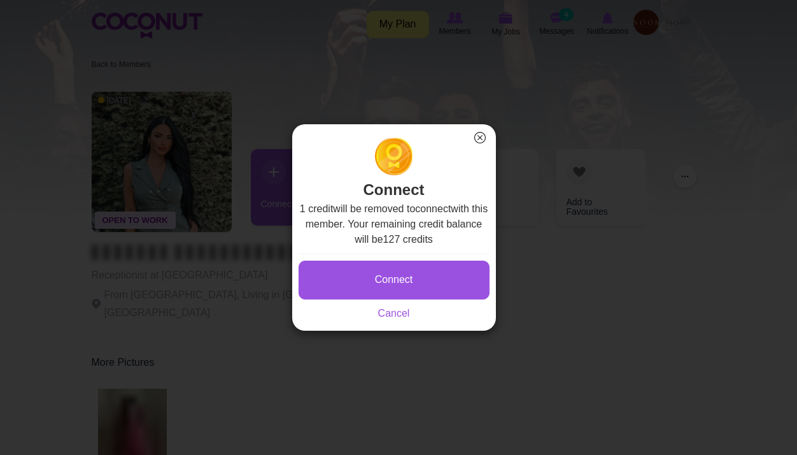
click at [360, 253] on div "1 credit will be removed to connect with this member. Your remaining credit bal…" at bounding box center [394, 261] width 191 height 120
click at [364, 264] on button "Connect" at bounding box center [394, 279] width 191 height 39
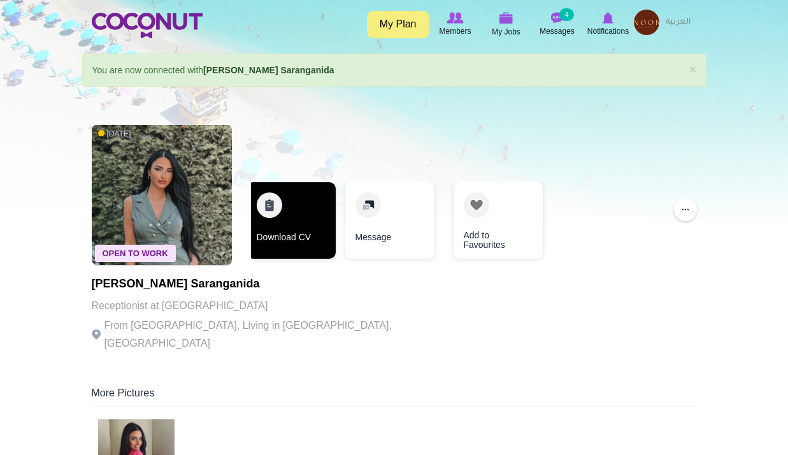
click at [285, 250] on link "Download CV" at bounding box center [290, 220] width 89 height 76
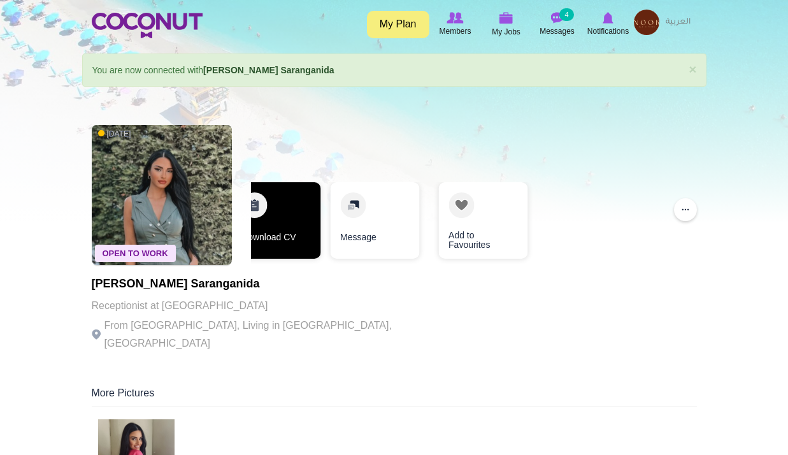
click at [290, 248] on link "Download CV" at bounding box center [275, 220] width 89 height 76
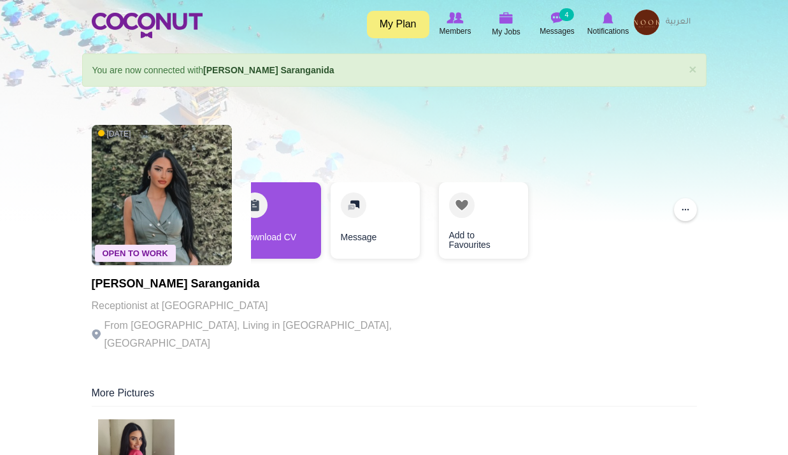
click at [194, 284] on h1 "[PERSON_NAME] Saranganida" at bounding box center [267, 284] width 350 height 13
drag, startPoint x: 194, startPoint y: 284, endPoint x: 338, endPoint y: 295, distance: 144.3
click at [341, 295] on div "Open To Work [DATE] [PERSON_NAME] Saranganida Receptionist at [GEOGRAPHIC_DATA]…" at bounding box center [394, 239] width 605 height 242
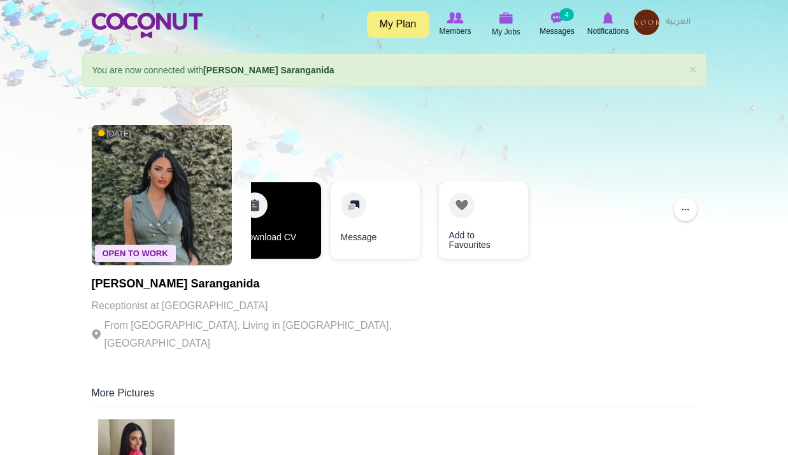
click at [299, 220] on link "Download CV" at bounding box center [276, 220] width 89 height 76
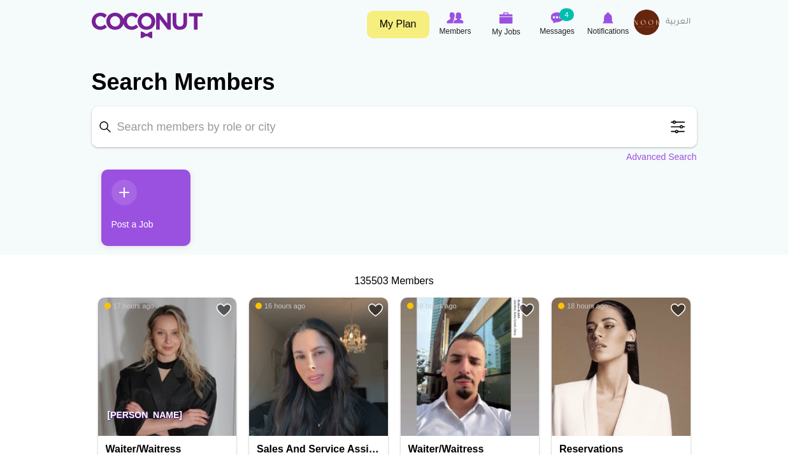
click at [303, 118] on input "Keyword" at bounding box center [394, 126] width 605 height 41
click button "Search" at bounding box center [0, 0] width 0 height 0
type input "DJ"
click button "Search" at bounding box center [0, 0] width 0 height 0
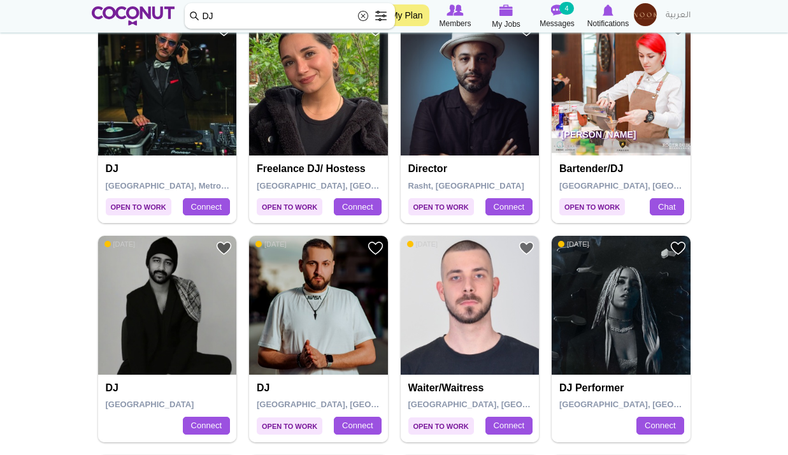
scroll to position [828, 0]
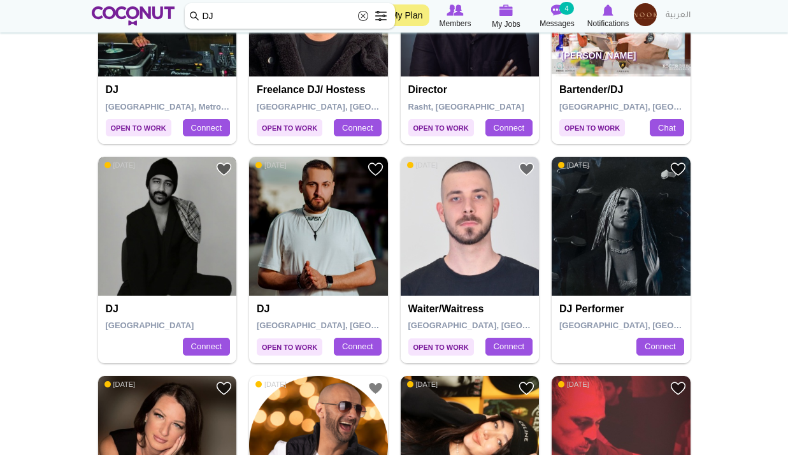
click at [116, 224] on img at bounding box center [167, 226] width 139 height 139
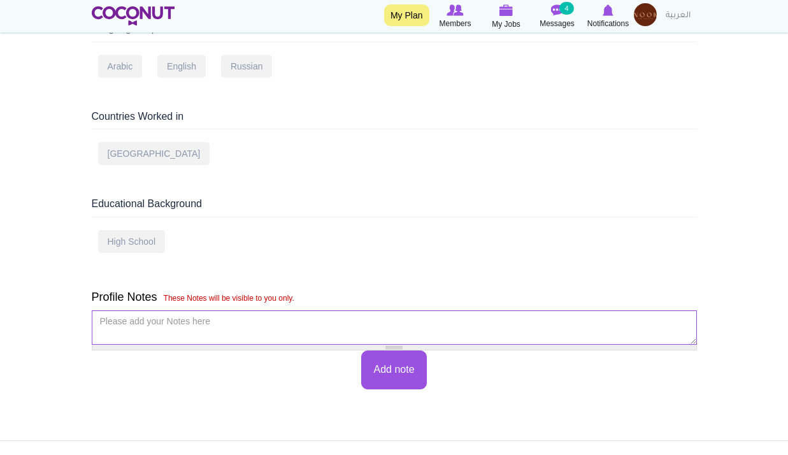
scroll to position [573, 0]
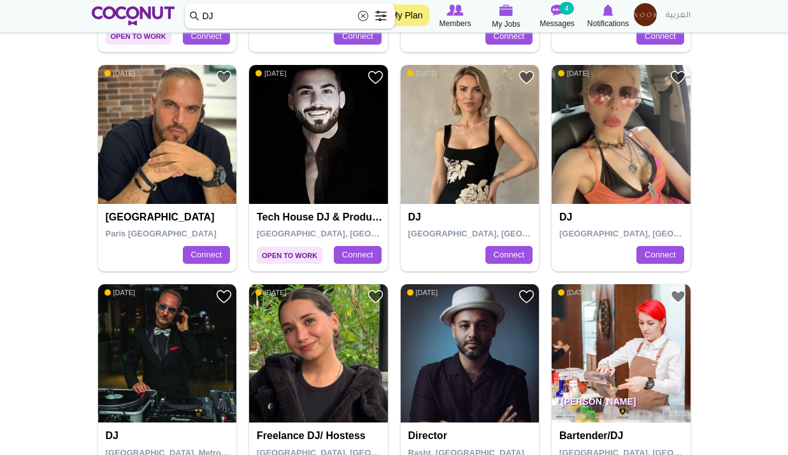
scroll to position [382, 0]
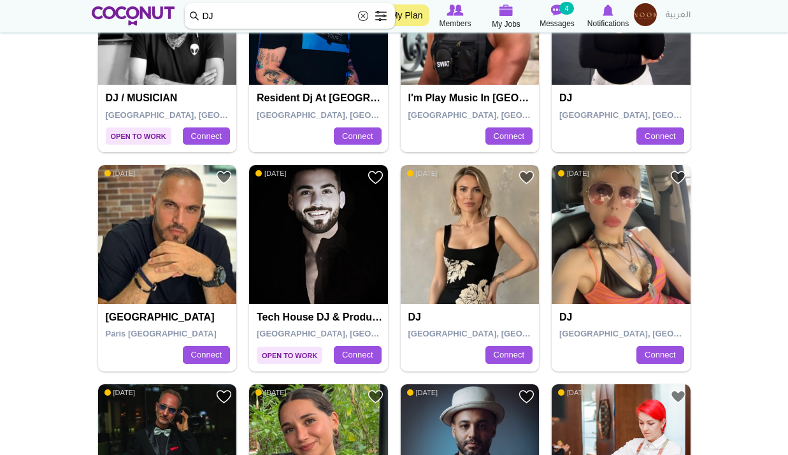
click at [484, 264] on img at bounding box center [470, 234] width 139 height 139
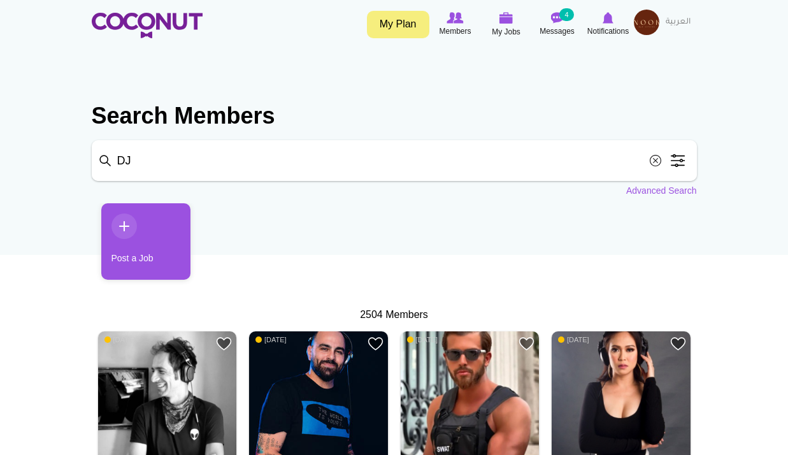
scroll to position [127, 0]
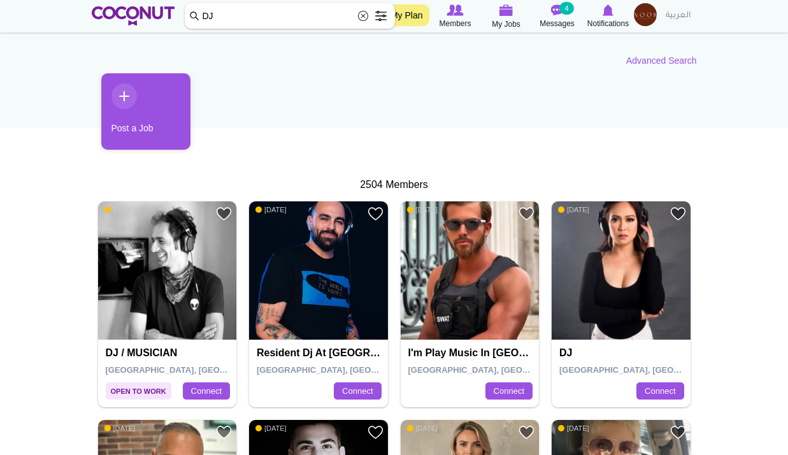
click at [484, 293] on img at bounding box center [470, 270] width 139 height 139
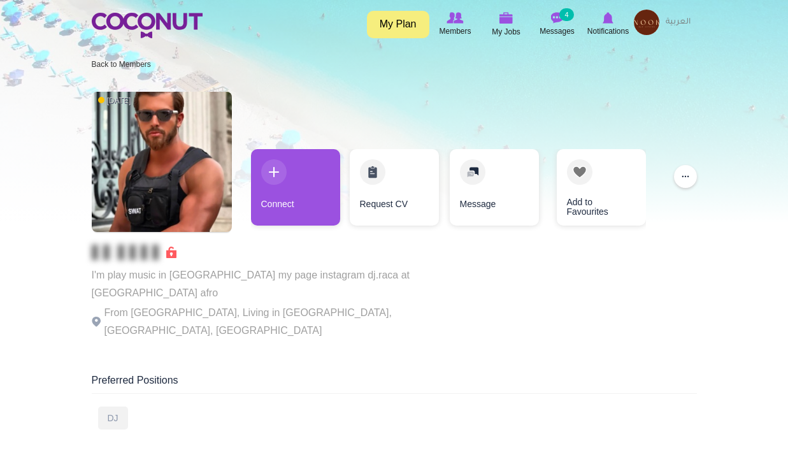
click at [364, 278] on p "I'm play music in [GEOGRAPHIC_DATA] my page instagram dj.raca at [GEOGRAPHIC_DA…" at bounding box center [267, 284] width 350 height 36
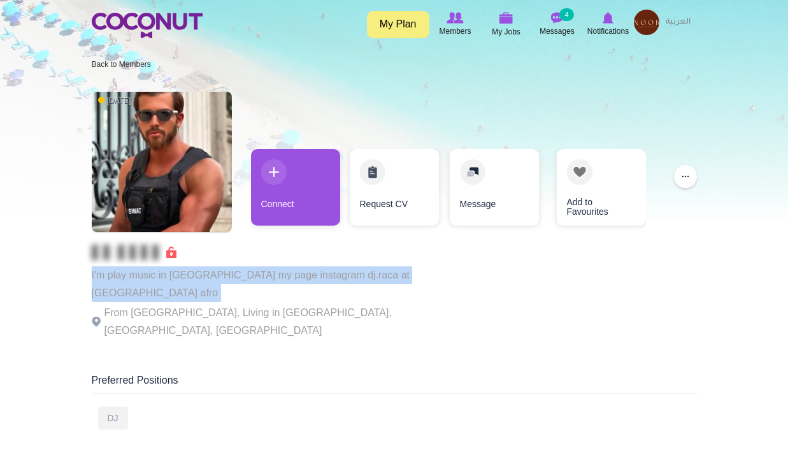
click at [364, 278] on p "I'm play music in [GEOGRAPHIC_DATA] my page instagram dj.raca at [GEOGRAPHIC_DA…" at bounding box center [267, 284] width 350 height 36
click at [364, 278] on p "I'm play music in Iran my page instagram dj.raca at Play music house techno hou…" at bounding box center [267, 284] width 350 height 36
click at [324, 278] on p "I'm play music in Iran my page instagram dj.raca at Play music house techno hou…" at bounding box center [267, 284] width 350 height 36
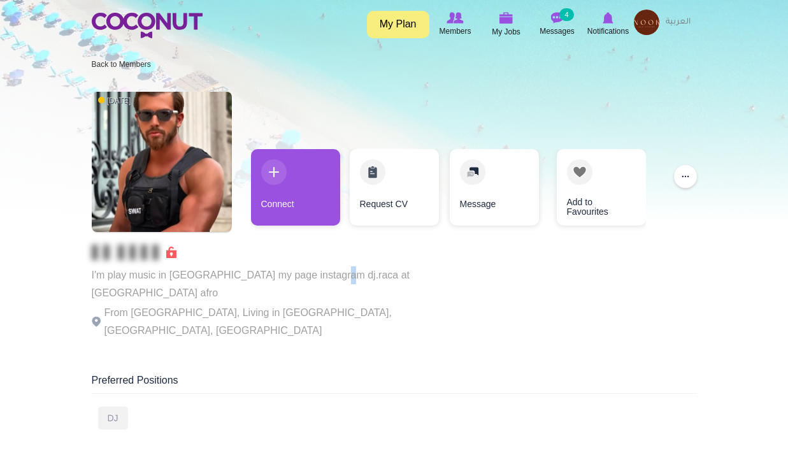
click at [324, 278] on p "I'm play music in Iran my page instagram dj.raca at Play music house techno hou…" at bounding box center [267, 284] width 350 height 36
click at [293, 275] on p "I'm play music in Iran my page instagram dj.raca at Play music house techno hou…" at bounding box center [267, 284] width 350 height 36
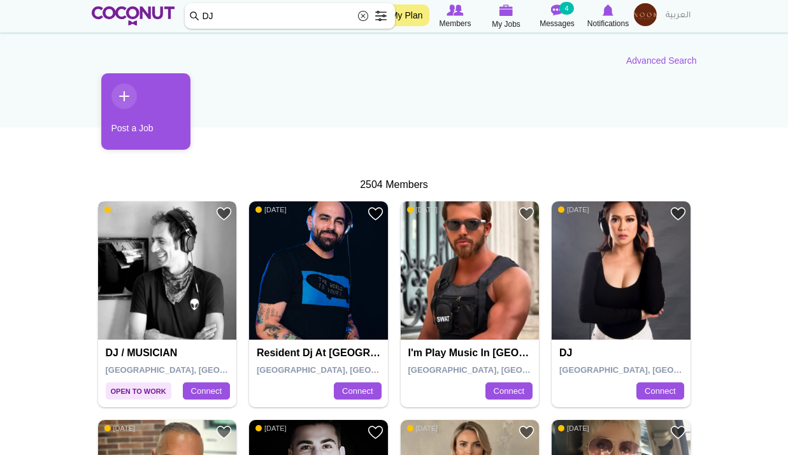
click at [199, 274] on img at bounding box center [167, 270] width 139 height 139
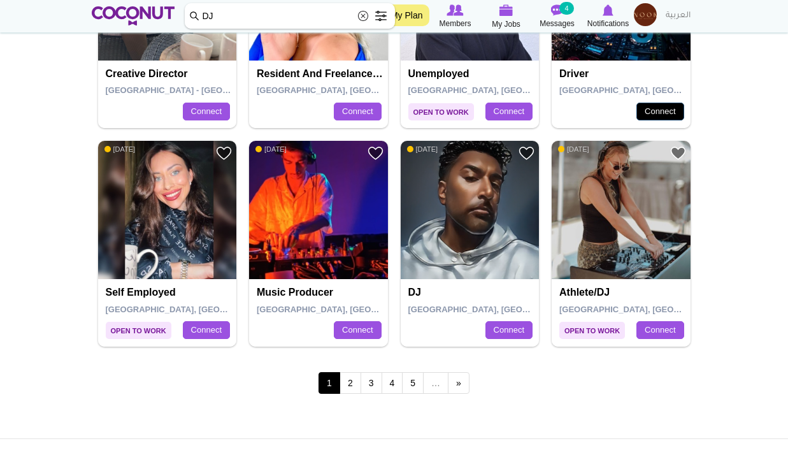
scroll to position [2345, 0]
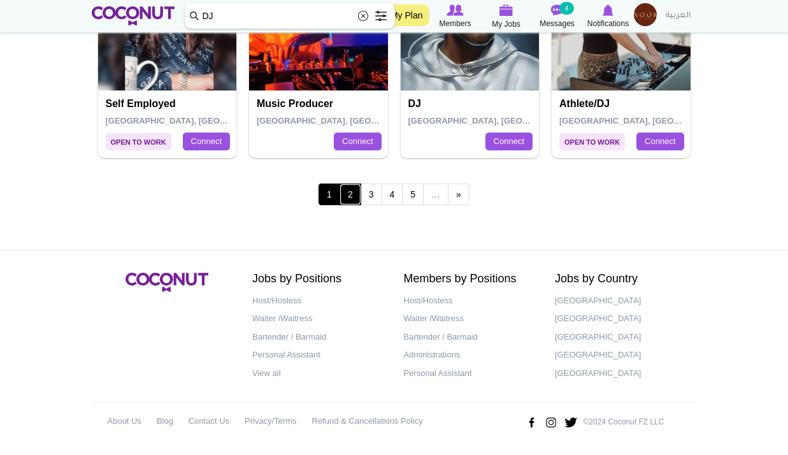
click at [353, 201] on link "2" at bounding box center [350, 194] width 22 height 22
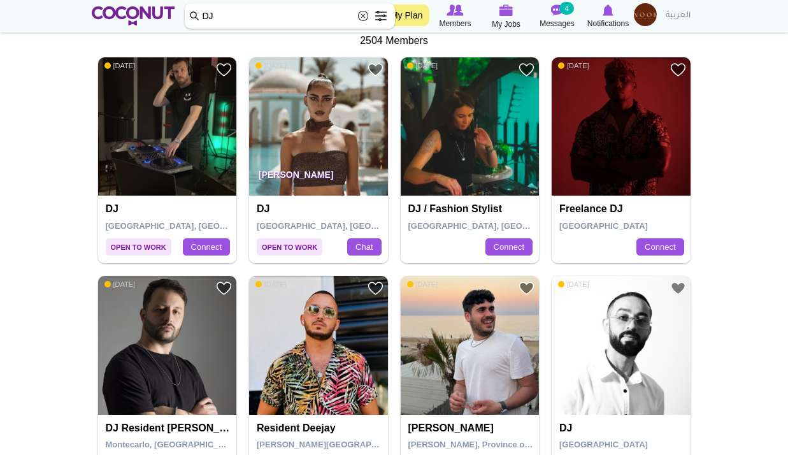
scroll to position [446, 0]
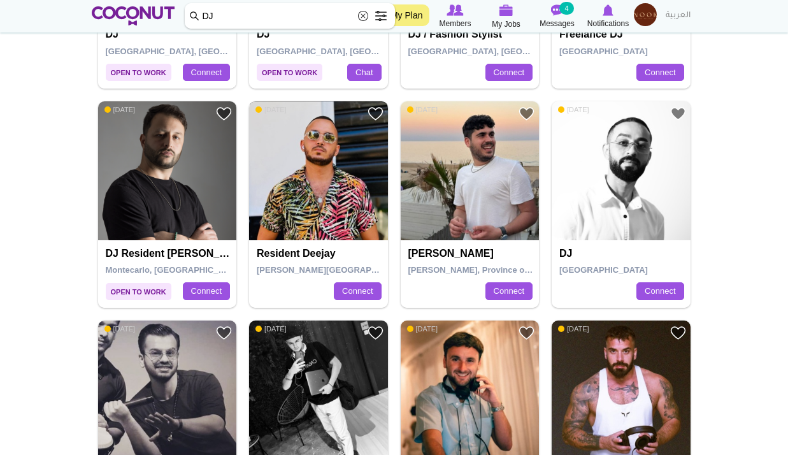
click at [339, 182] on img at bounding box center [318, 170] width 139 height 139
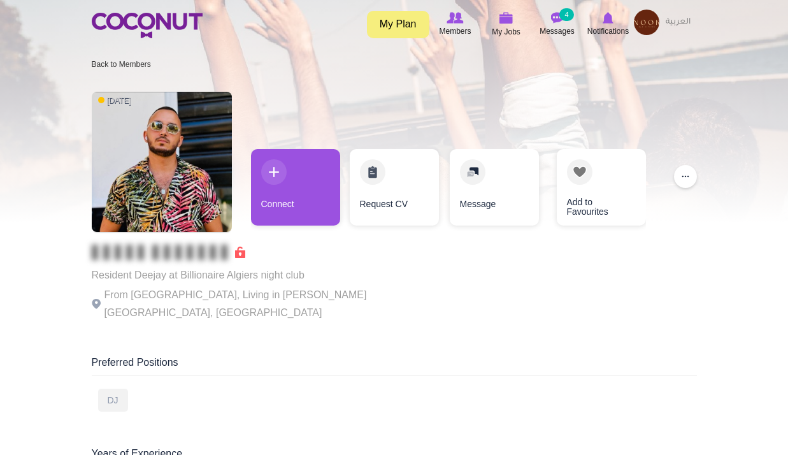
click at [275, 278] on p "Resident Deejay at Billionaire Algiers night club" at bounding box center [267, 275] width 350 height 18
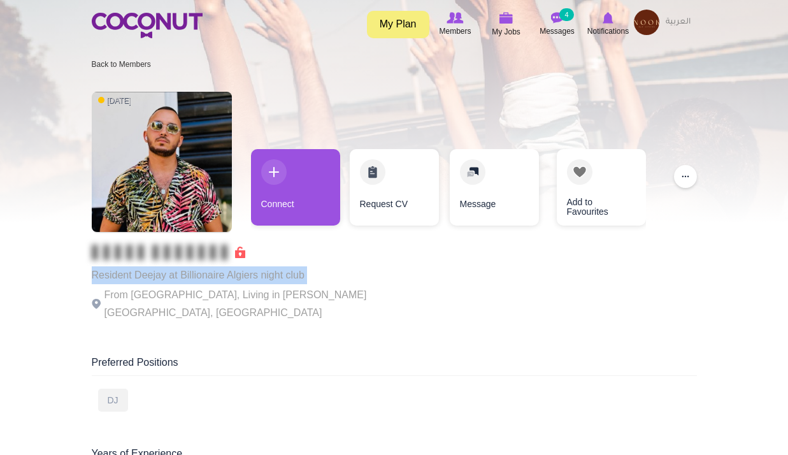
click at [275, 278] on p "Resident Deejay at Billionaire Algiers night club" at bounding box center [267, 275] width 350 height 18
click at [274, 278] on p "Resident Deejay at Billionaire Algiers night club" at bounding box center [267, 275] width 350 height 18
drag, startPoint x: 274, startPoint y: 278, endPoint x: 243, endPoint y: 274, distance: 32.2
click at [243, 274] on p "Resident Deejay at Billionaire Algiers night club" at bounding box center [267, 275] width 350 height 18
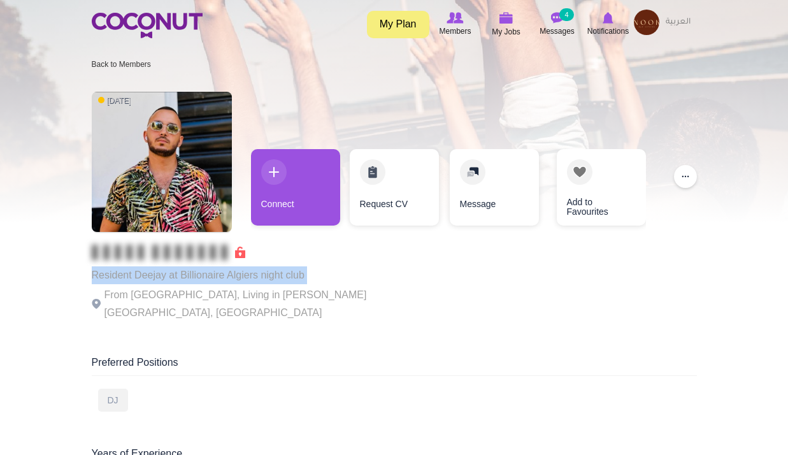
click at [243, 274] on p "Resident Deejay at Billionaire Algiers night club" at bounding box center [267, 275] width 350 height 18
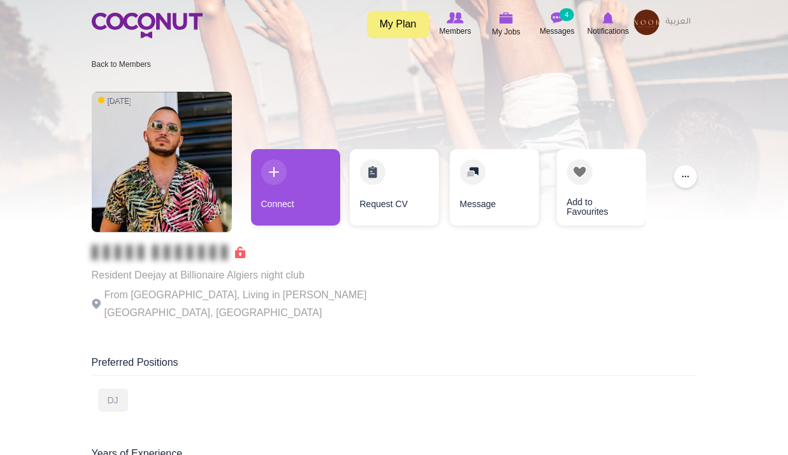
drag, startPoint x: 243, startPoint y: 274, endPoint x: 326, endPoint y: 120, distance: 174.7
click at [326, 120] on div "7 months ago Resident Deejay at Billionaire Algiers night club From Algeria, Li…" at bounding box center [394, 207] width 605 height 245
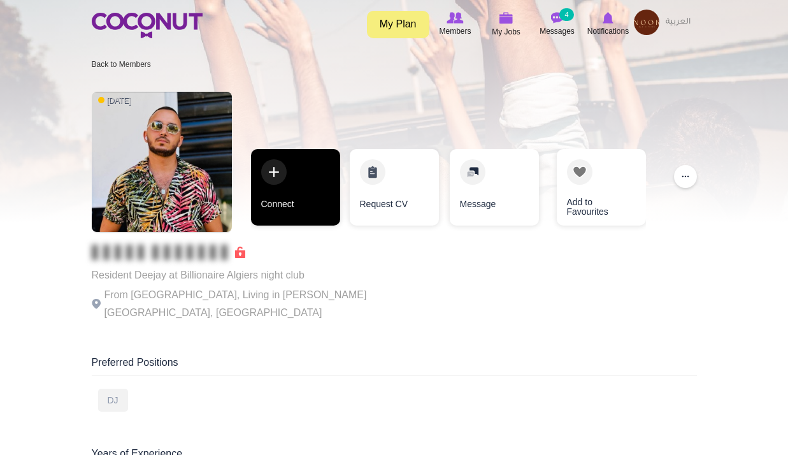
click at [306, 161] on link "Connect" at bounding box center [295, 187] width 89 height 76
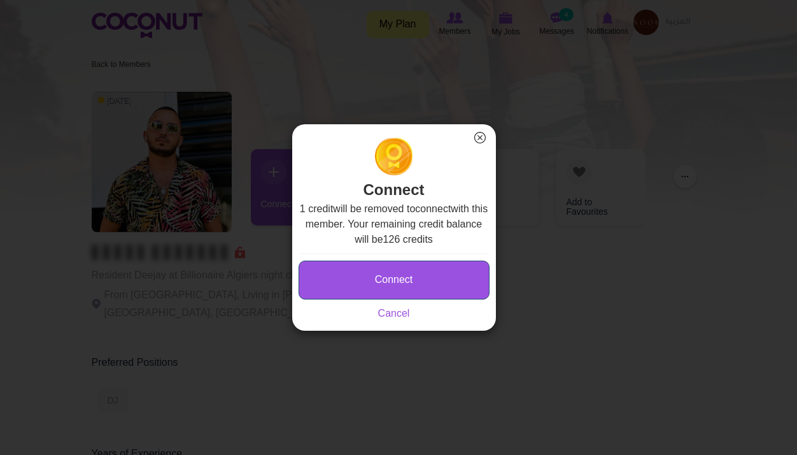
click at [379, 278] on button "Connect" at bounding box center [394, 279] width 191 height 39
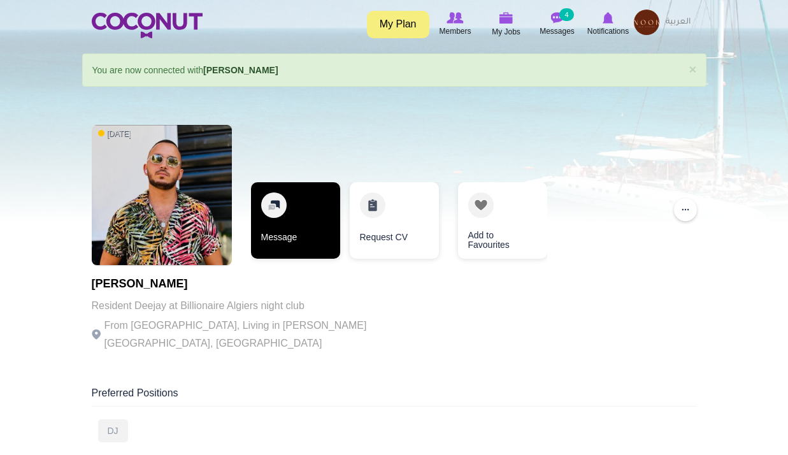
click at [315, 241] on link "Message" at bounding box center [295, 220] width 89 height 76
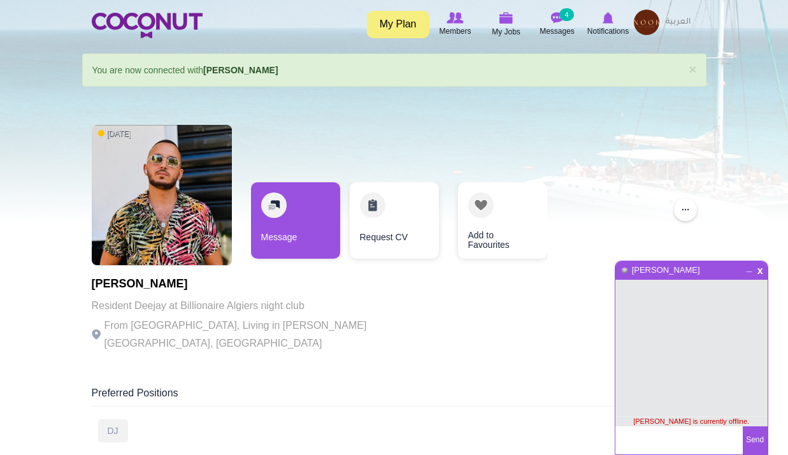
click at [663, 434] on textarea at bounding box center [678, 440] width 127 height 28
type textarea "Hi [PERSON_NAME], how are you?"
click at [757, 439] on button "Send" at bounding box center [755, 440] width 25 height 28
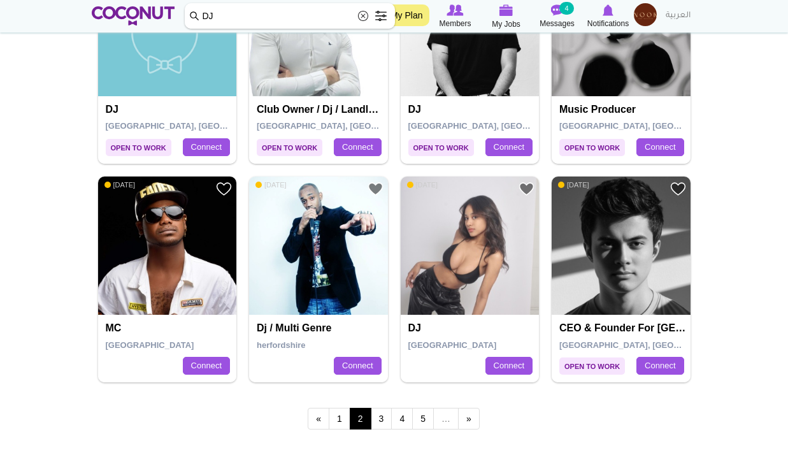
scroll to position [2229, 0]
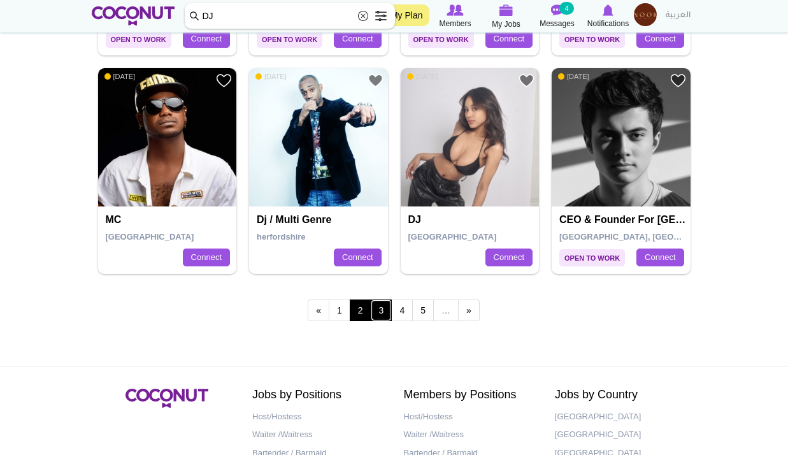
click at [384, 309] on link "3" at bounding box center [382, 310] width 22 height 22
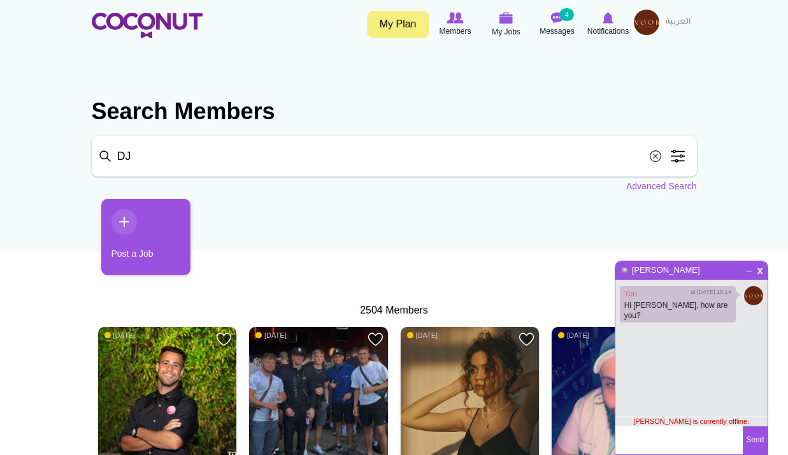
scroll to position [255, 0]
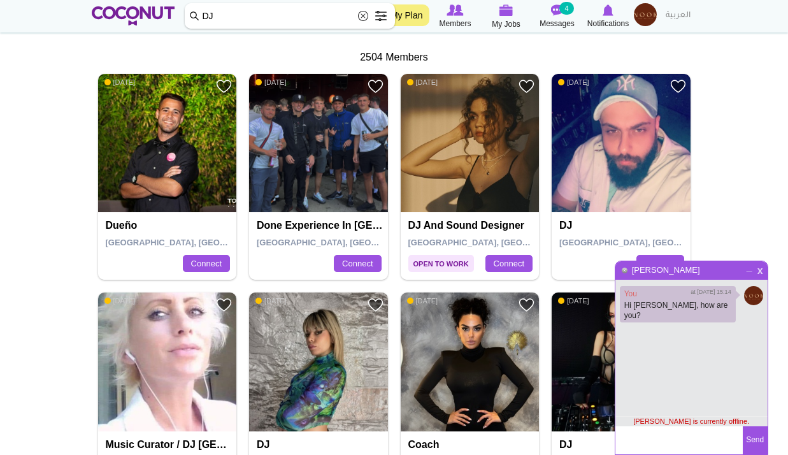
click at [758, 272] on span "x" at bounding box center [760, 269] width 11 height 10
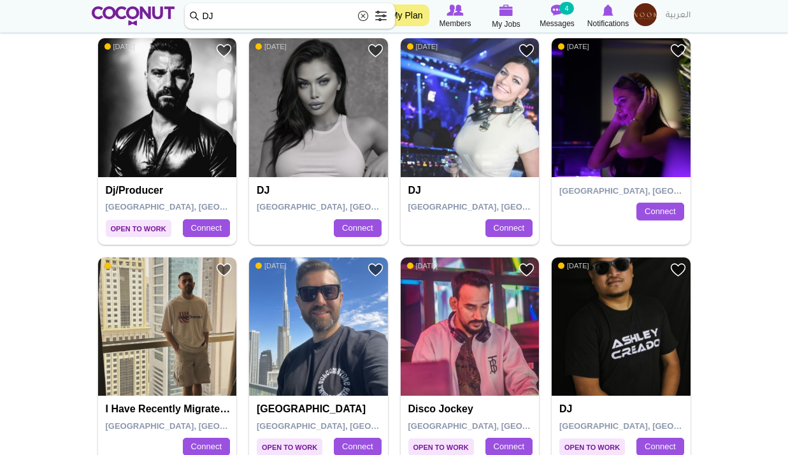
scroll to position [2229, 0]
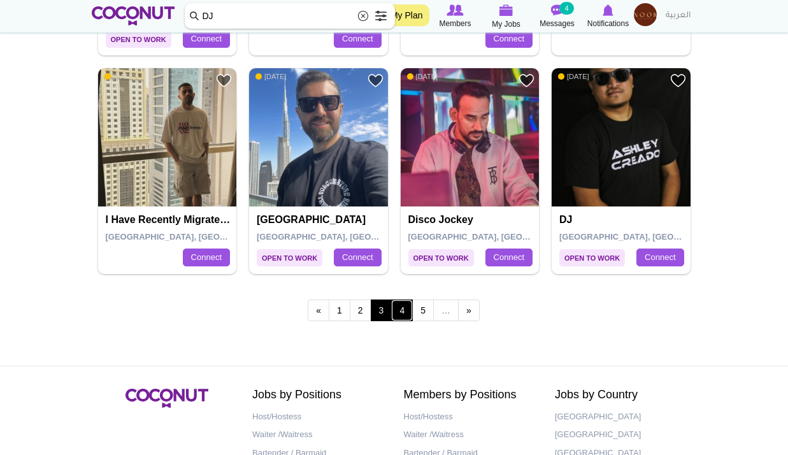
click at [398, 308] on link "4" at bounding box center [402, 310] width 22 height 22
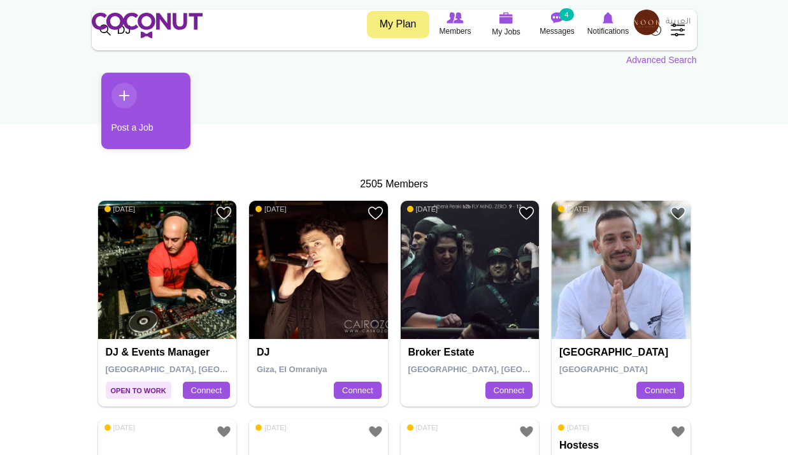
scroll to position [318, 0]
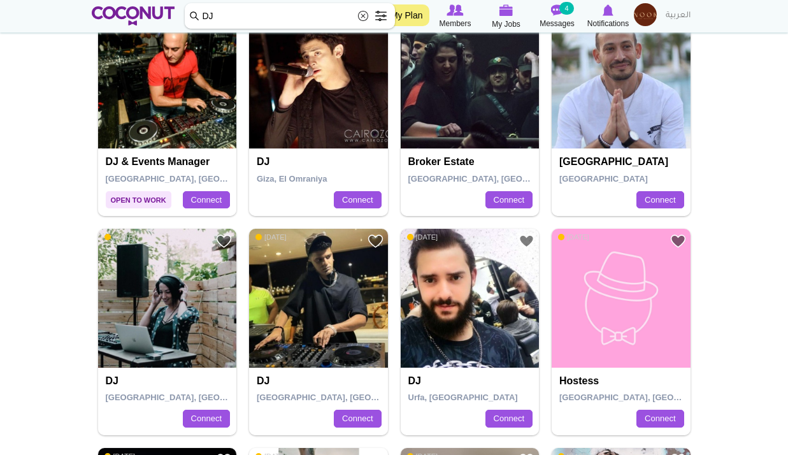
click at [475, 97] on img at bounding box center [470, 79] width 139 height 139
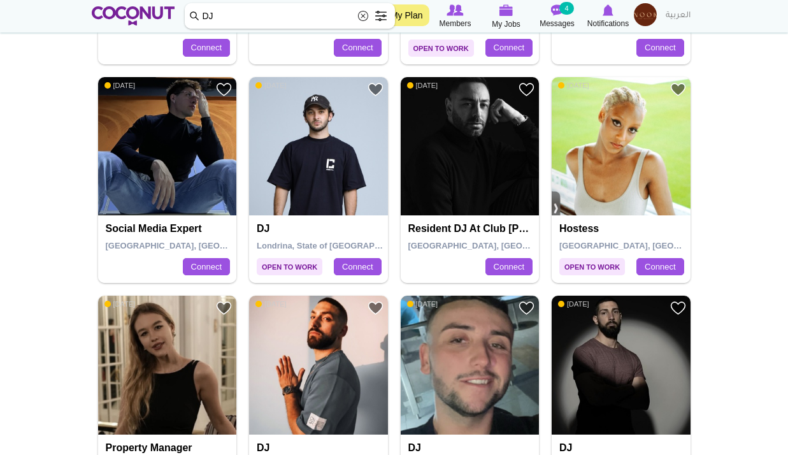
scroll to position [1911, 0]
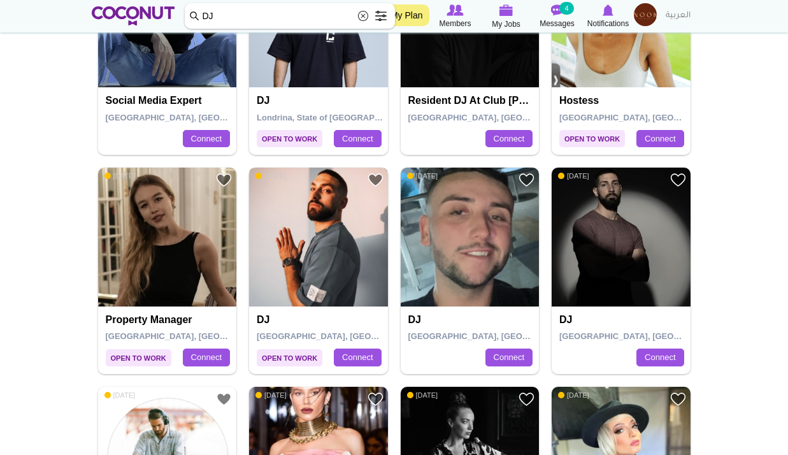
click at [346, 281] on img at bounding box center [318, 236] width 139 height 139
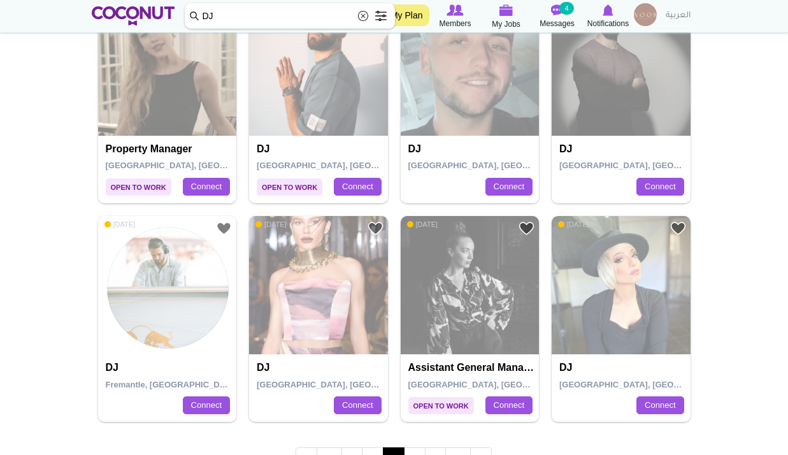
scroll to position [2108, 0]
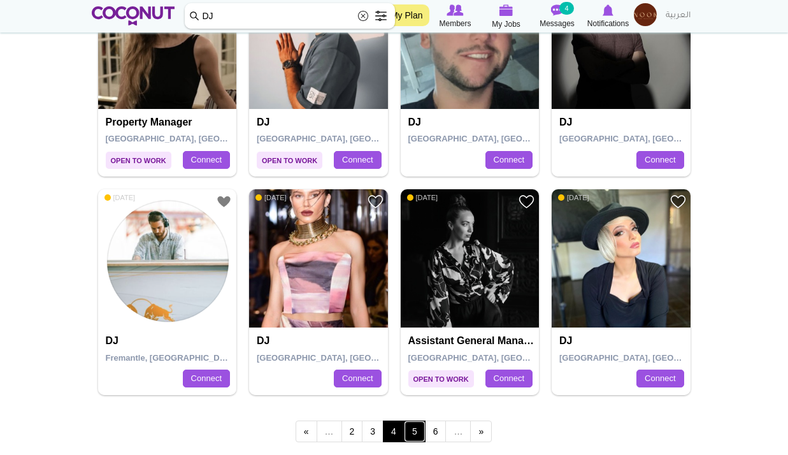
click at [415, 429] on link "5" at bounding box center [415, 431] width 22 height 22
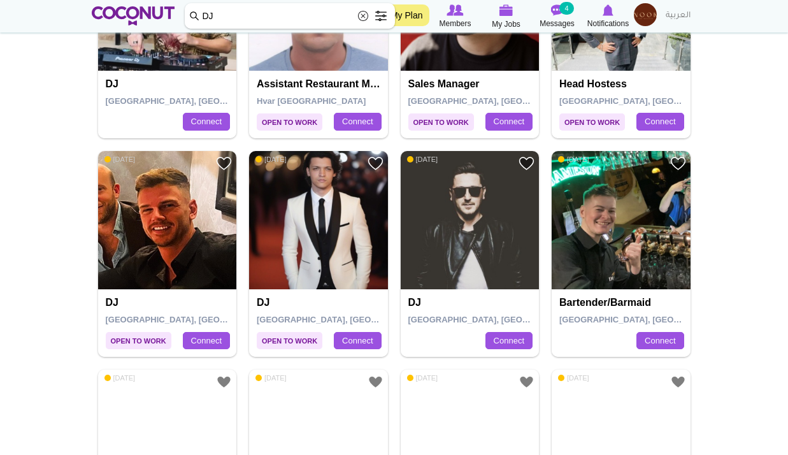
scroll to position [1528, 0]
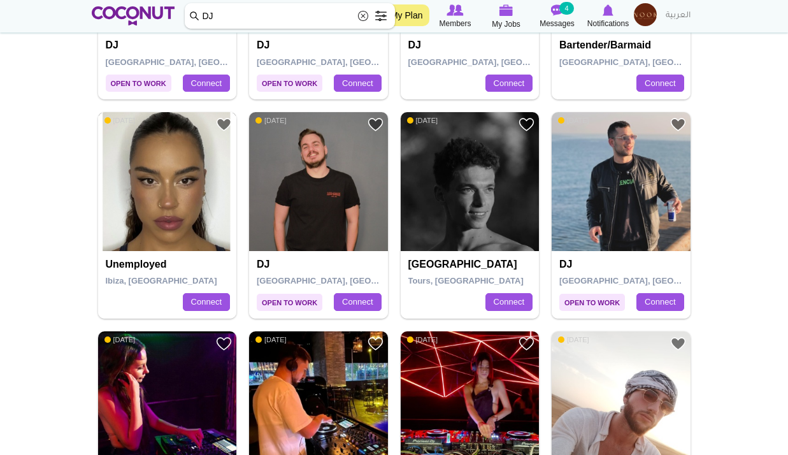
click at [189, 164] on img at bounding box center [167, 181] width 139 height 139
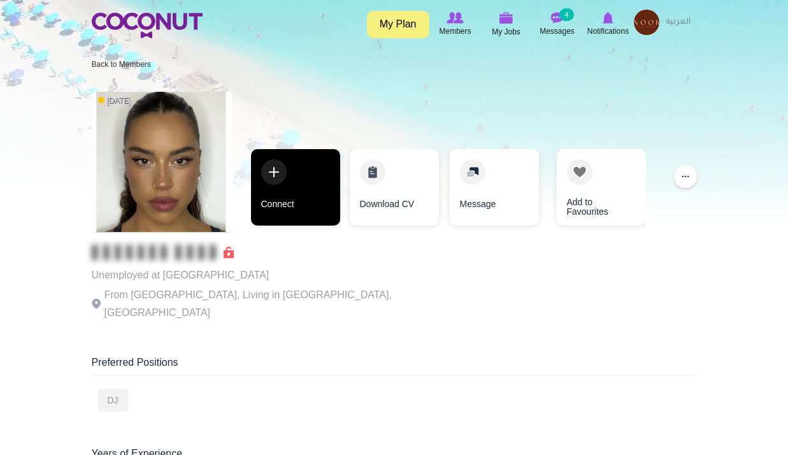
click at [262, 218] on link "Connect" at bounding box center [295, 187] width 89 height 76
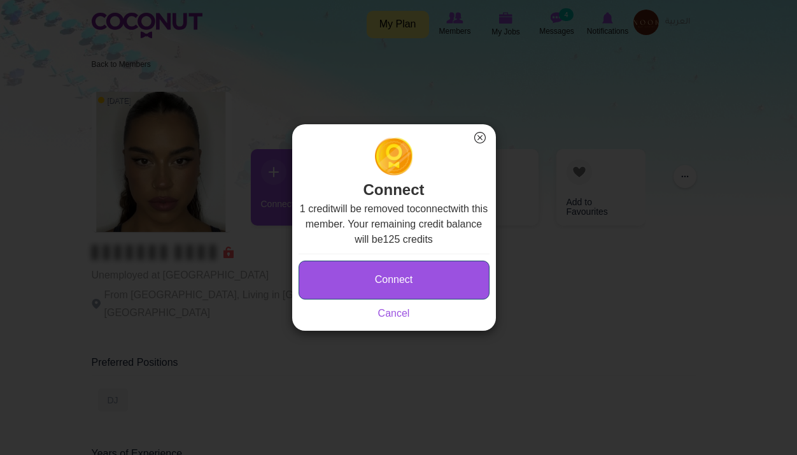
click at [399, 277] on button "Connect" at bounding box center [394, 279] width 191 height 39
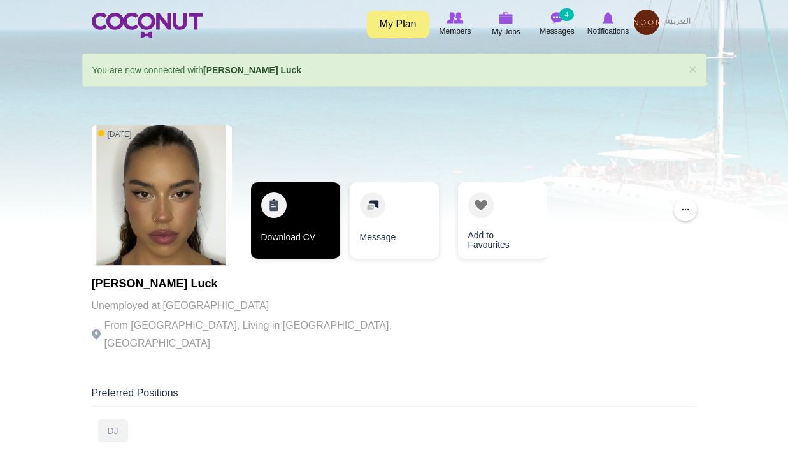
click at [324, 210] on link "Download CV" at bounding box center [295, 220] width 89 height 76
